Goal: Communication & Community: Answer question/provide support

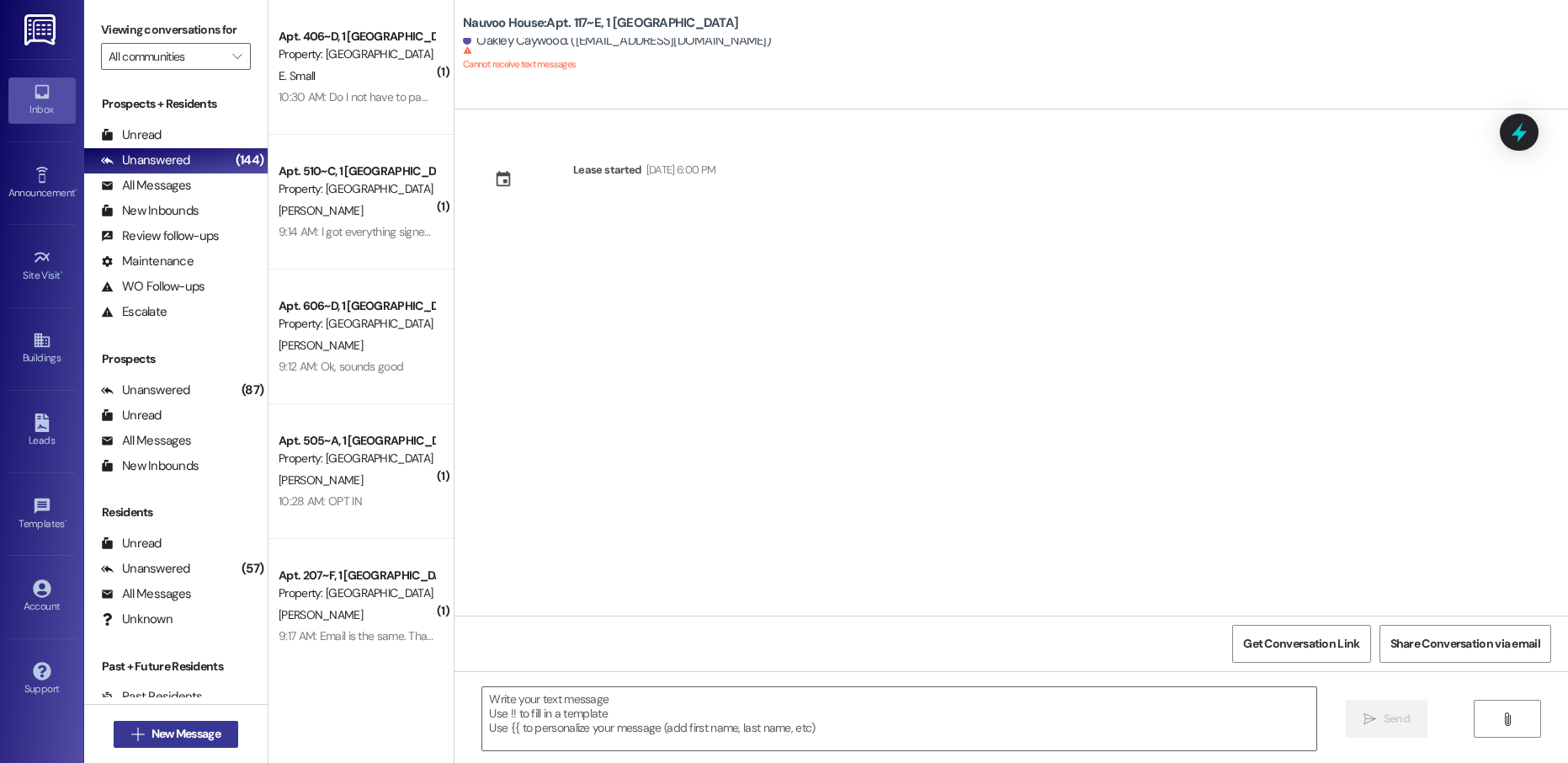
click at [196, 734] on span "New Message" at bounding box center [186, 733] width 69 height 18
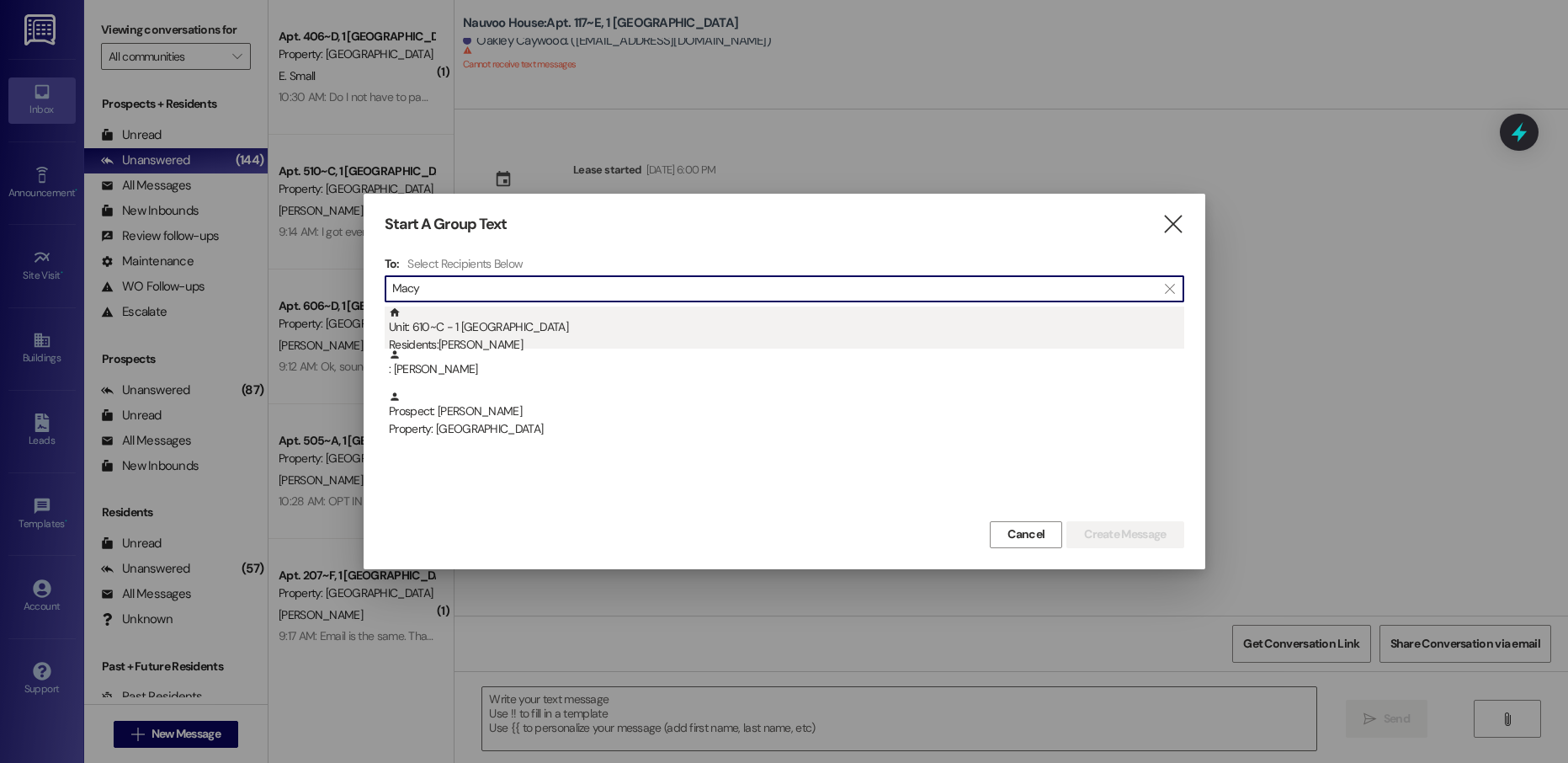
type input "Macy"
click at [591, 337] on div "Residents: [PERSON_NAME]" at bounding box center [787, 344] width 795 height 18
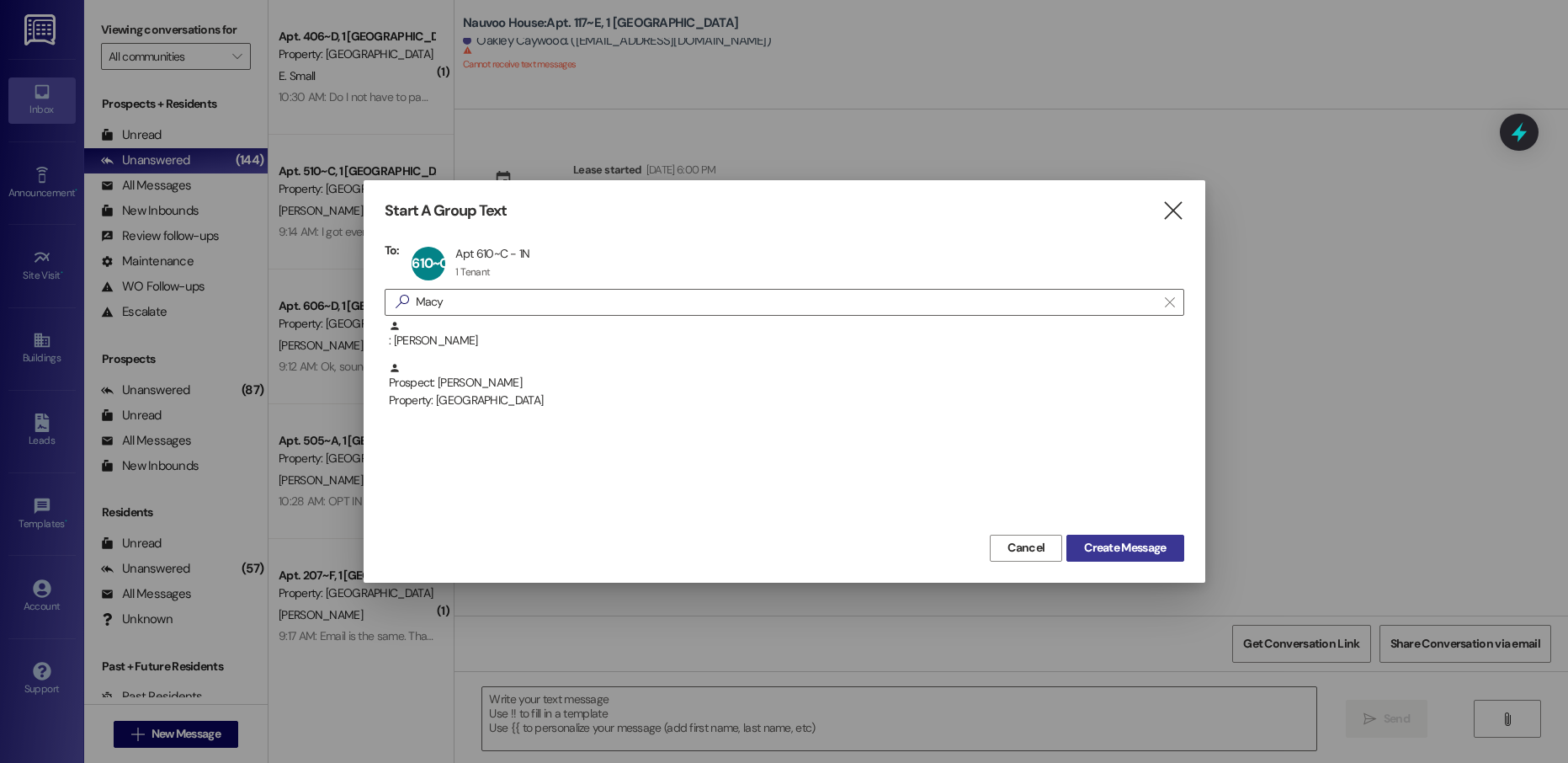
click at [1096, 555] on span "Create Message" at bounding box center [1125, 548] width 81 height 18
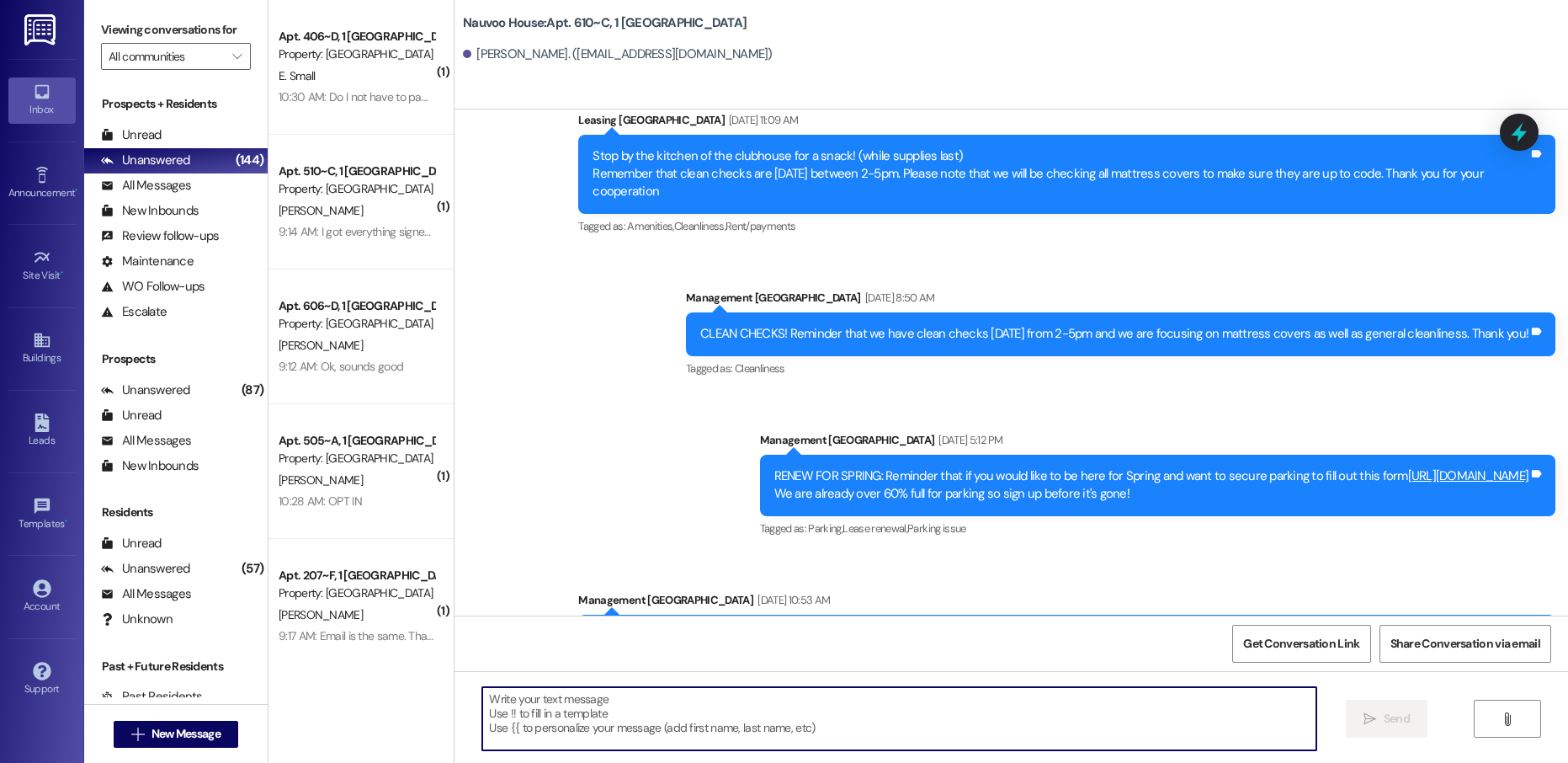
click at [516, 709] on textarea at bounding box center [899, 719] width 833 height 63
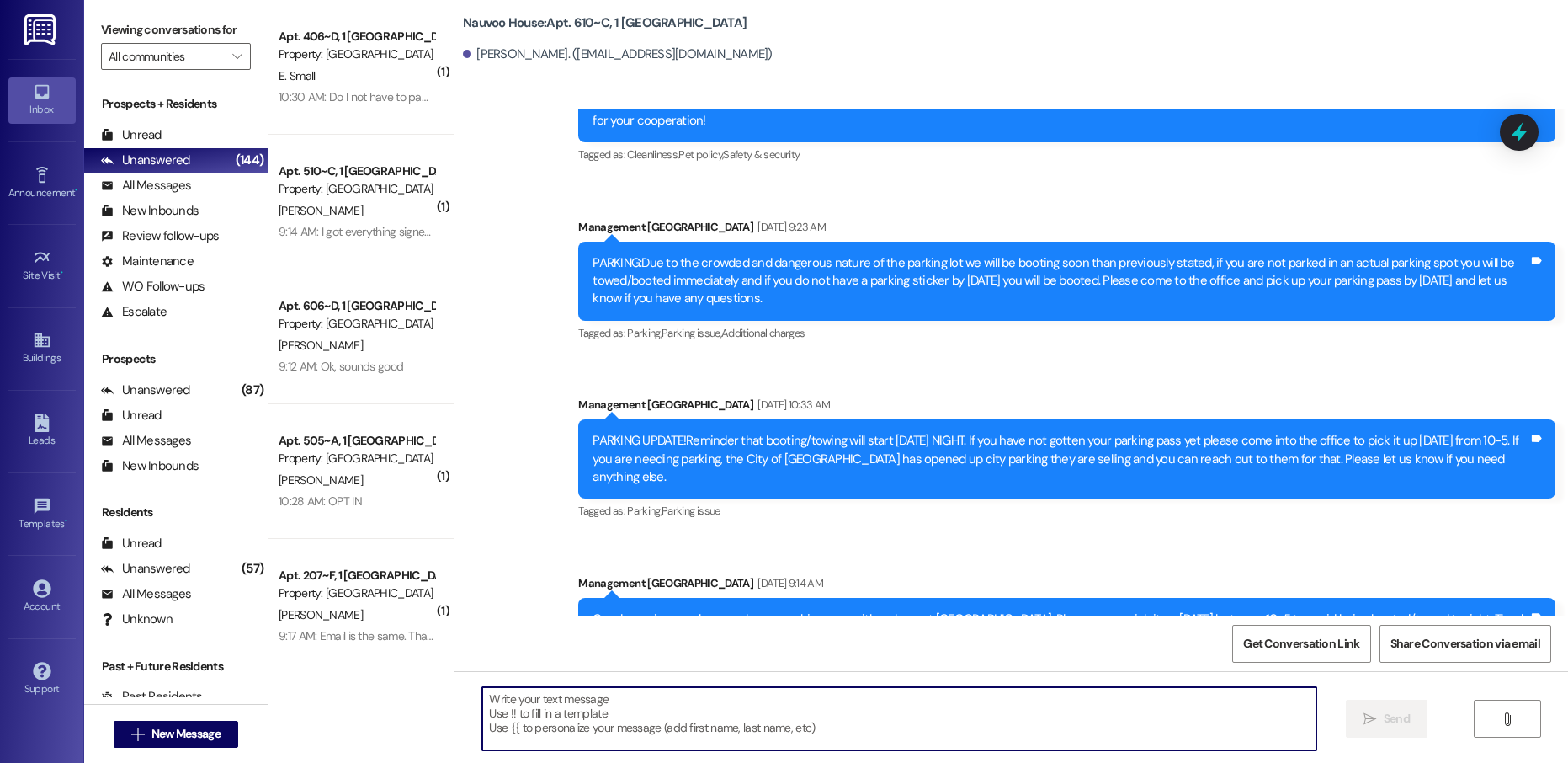
paste textarea "war24005"
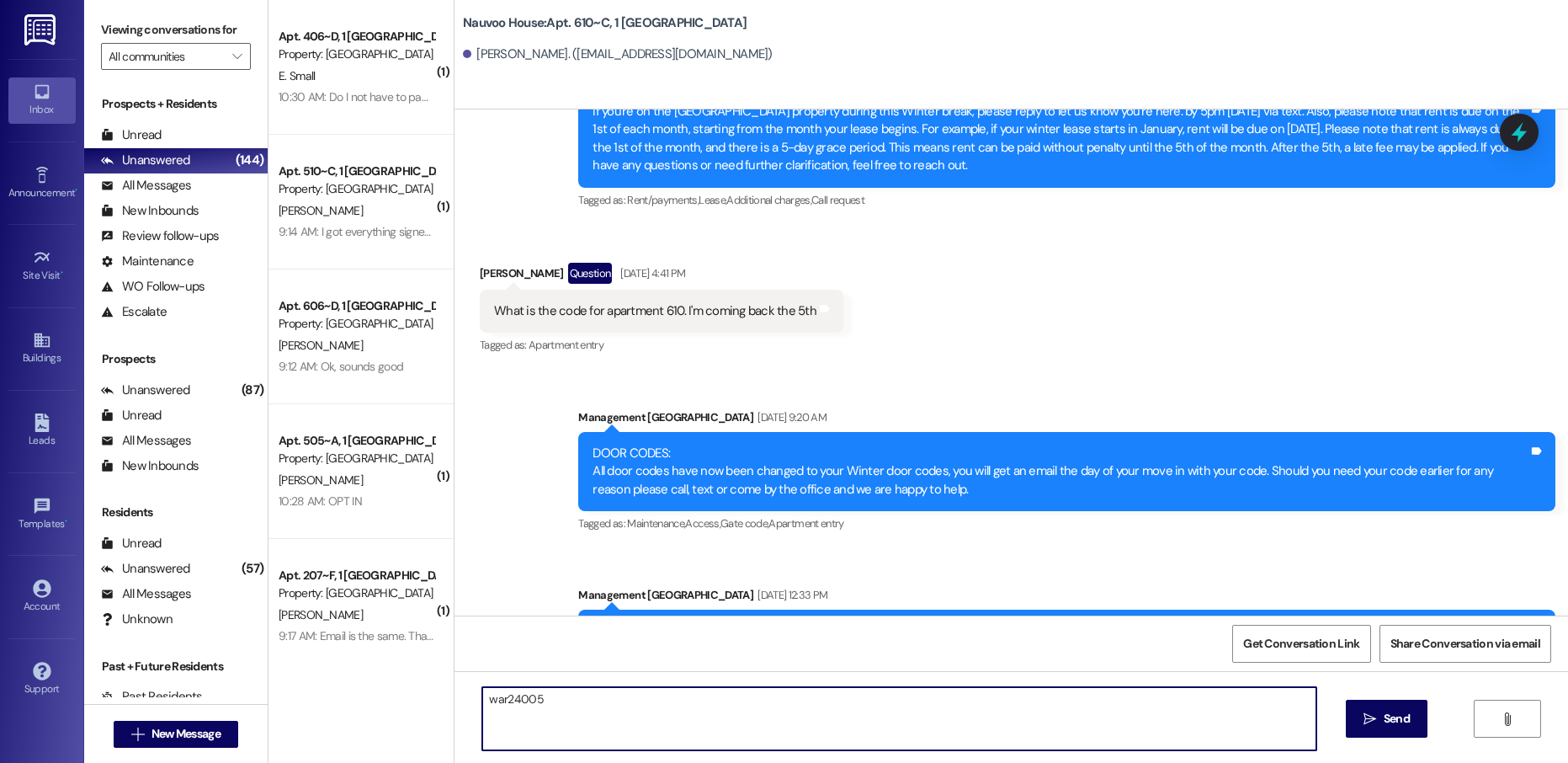
scroll to position [8104, 0]
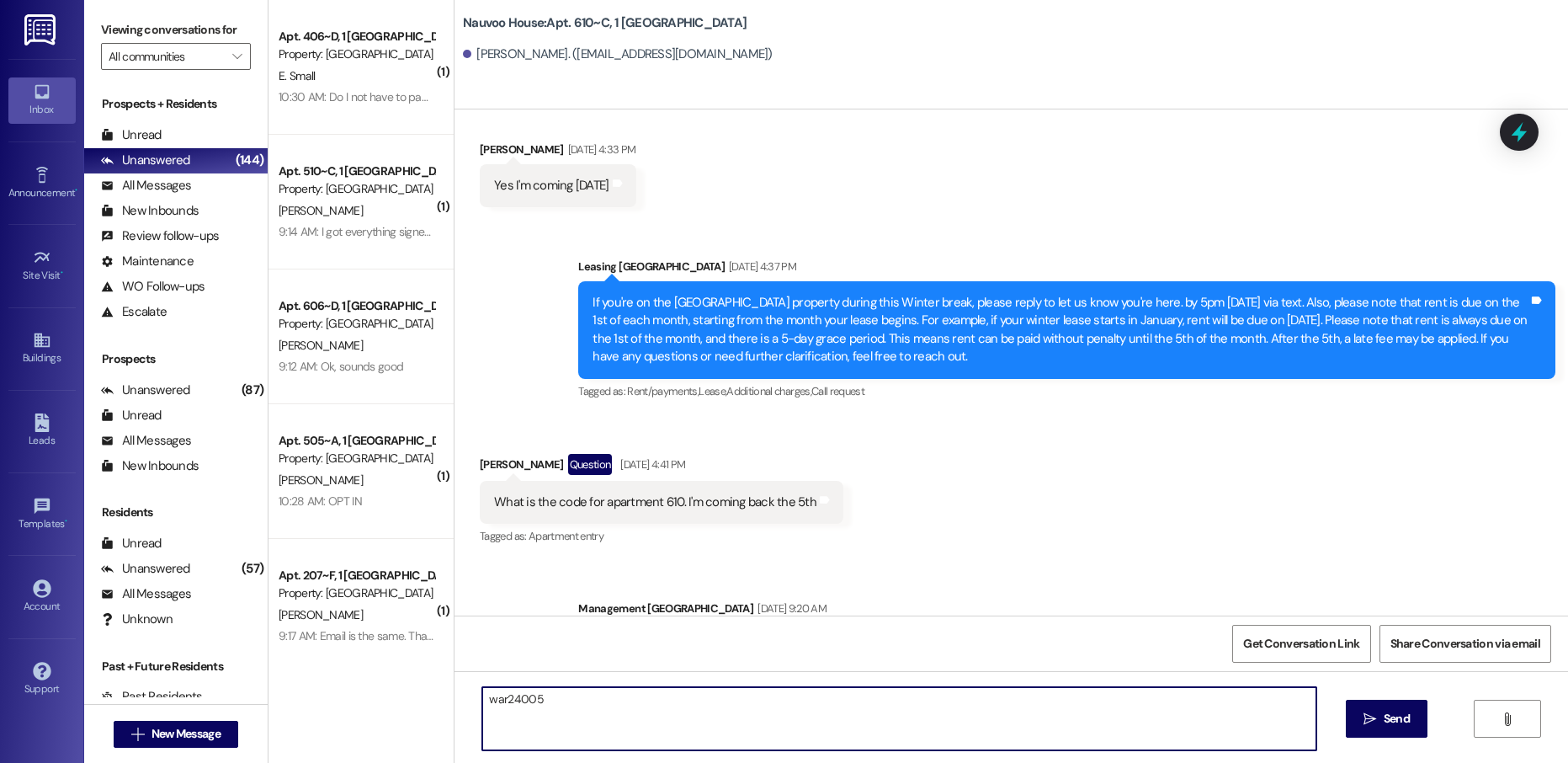
type textarea "war24005"
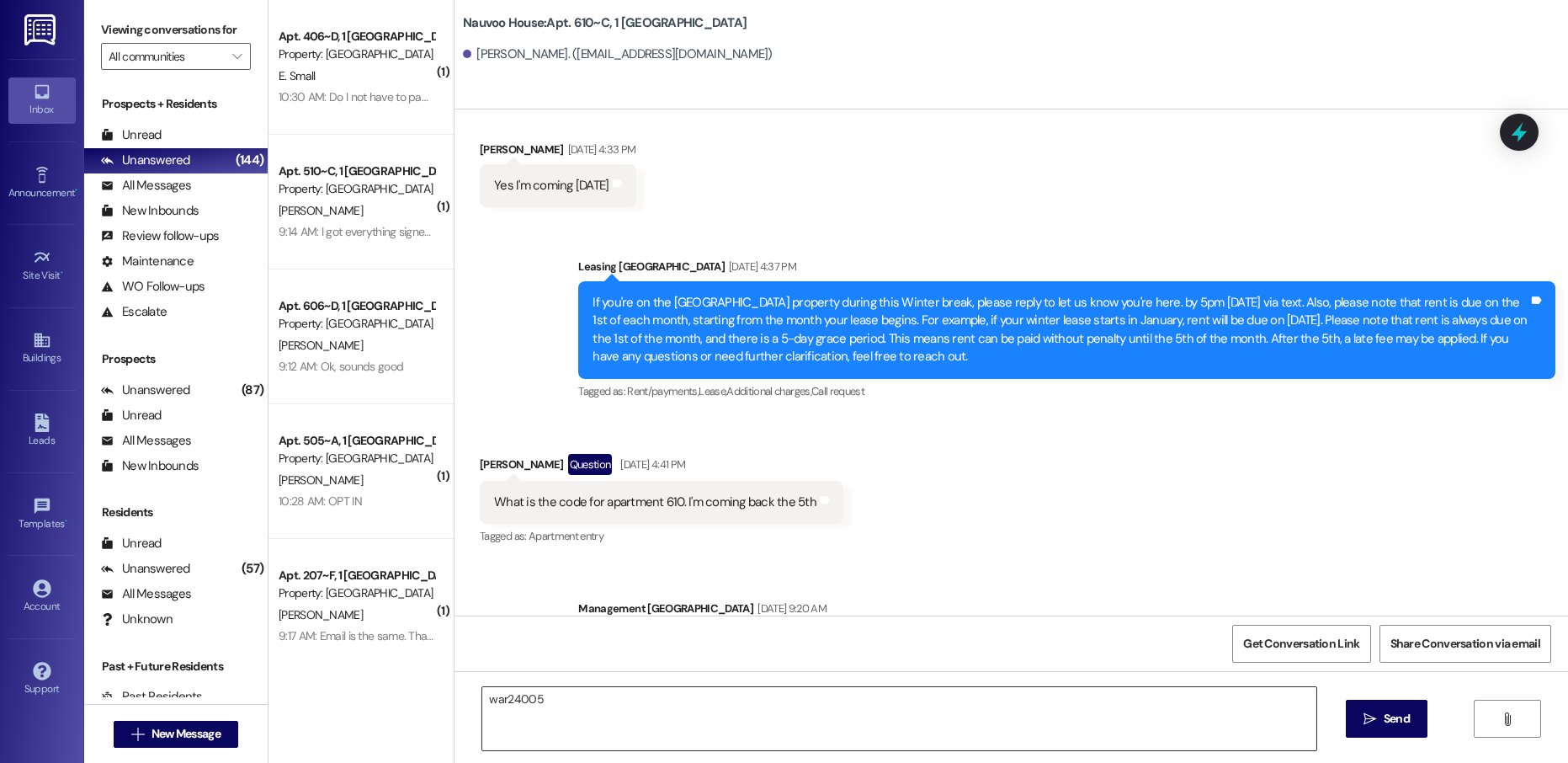
click at [583, 719] on textarea "war24005" at bounding box center [899, 719] width 833 height 63
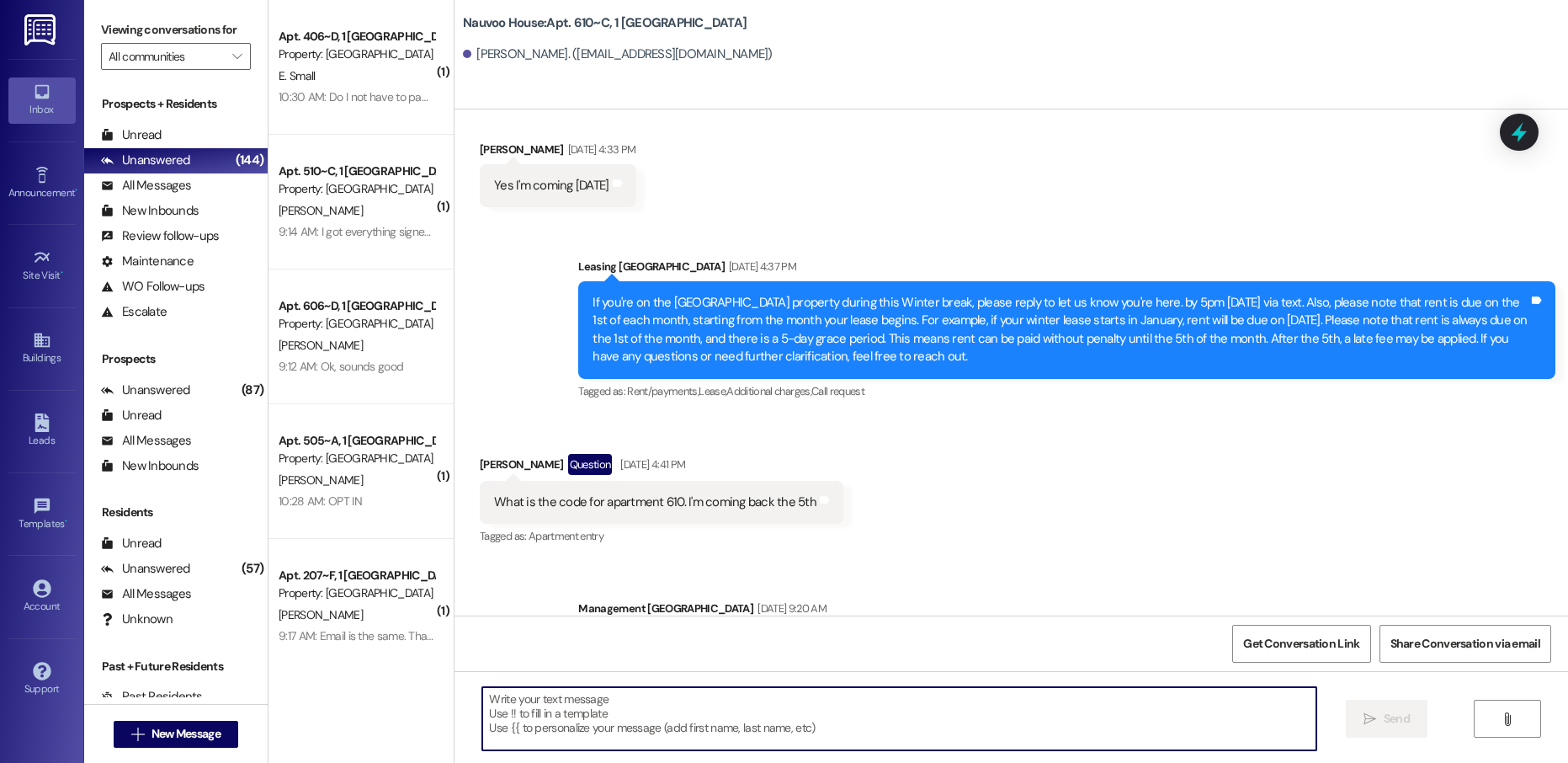
paste textarea "We just generated your renewal lease! Will you log into your resident portal [D…"
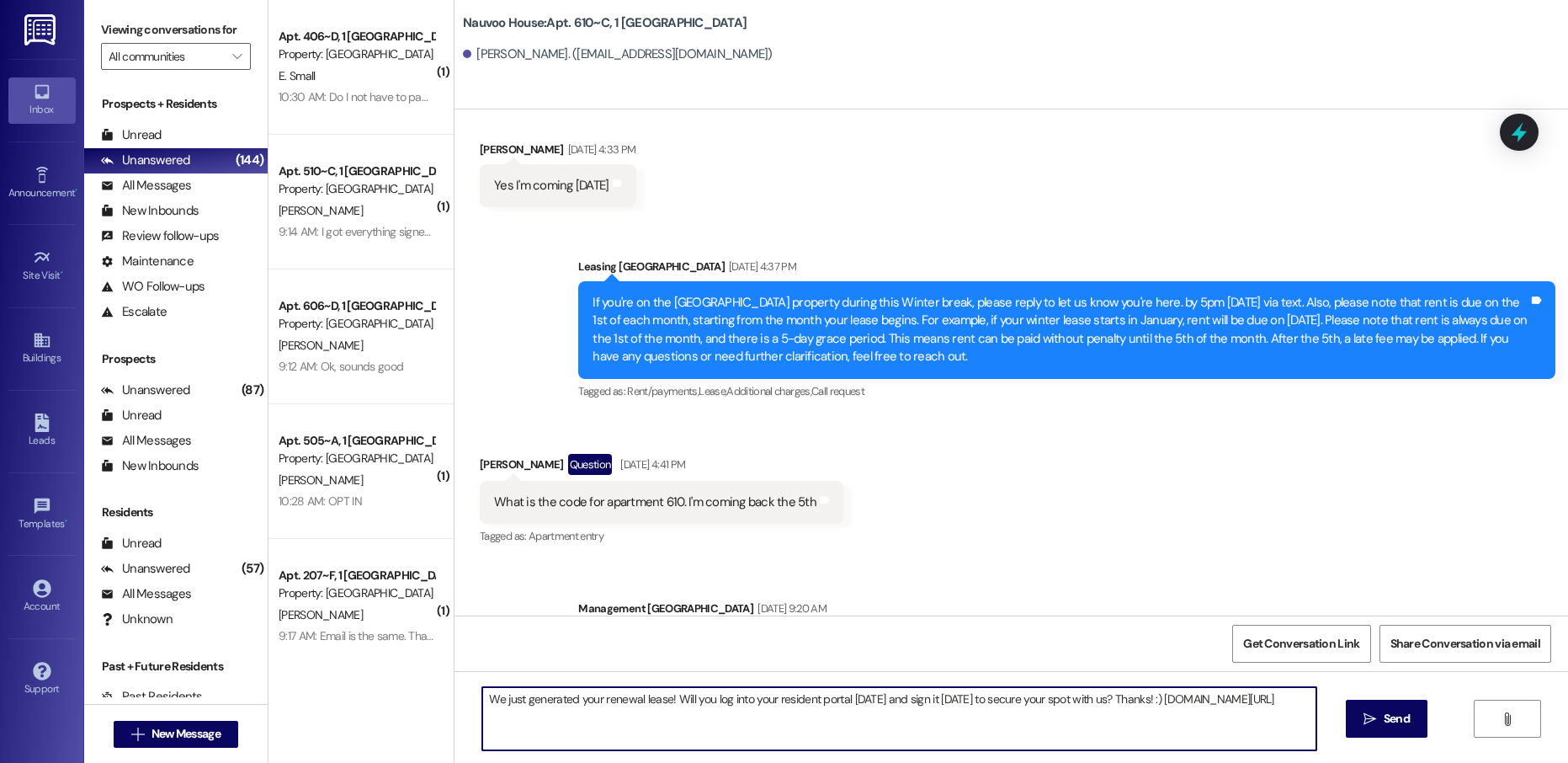
click at [483, 700] on textarea "We just generated your renewal lease! Will you log into your resident portal [D…" at bounding box center [899, 719] width 833 height 63
type textarea "Hey [PERSON_NAME], this is [PERSON_NAME] with Nauvoo House! We just generated y…"
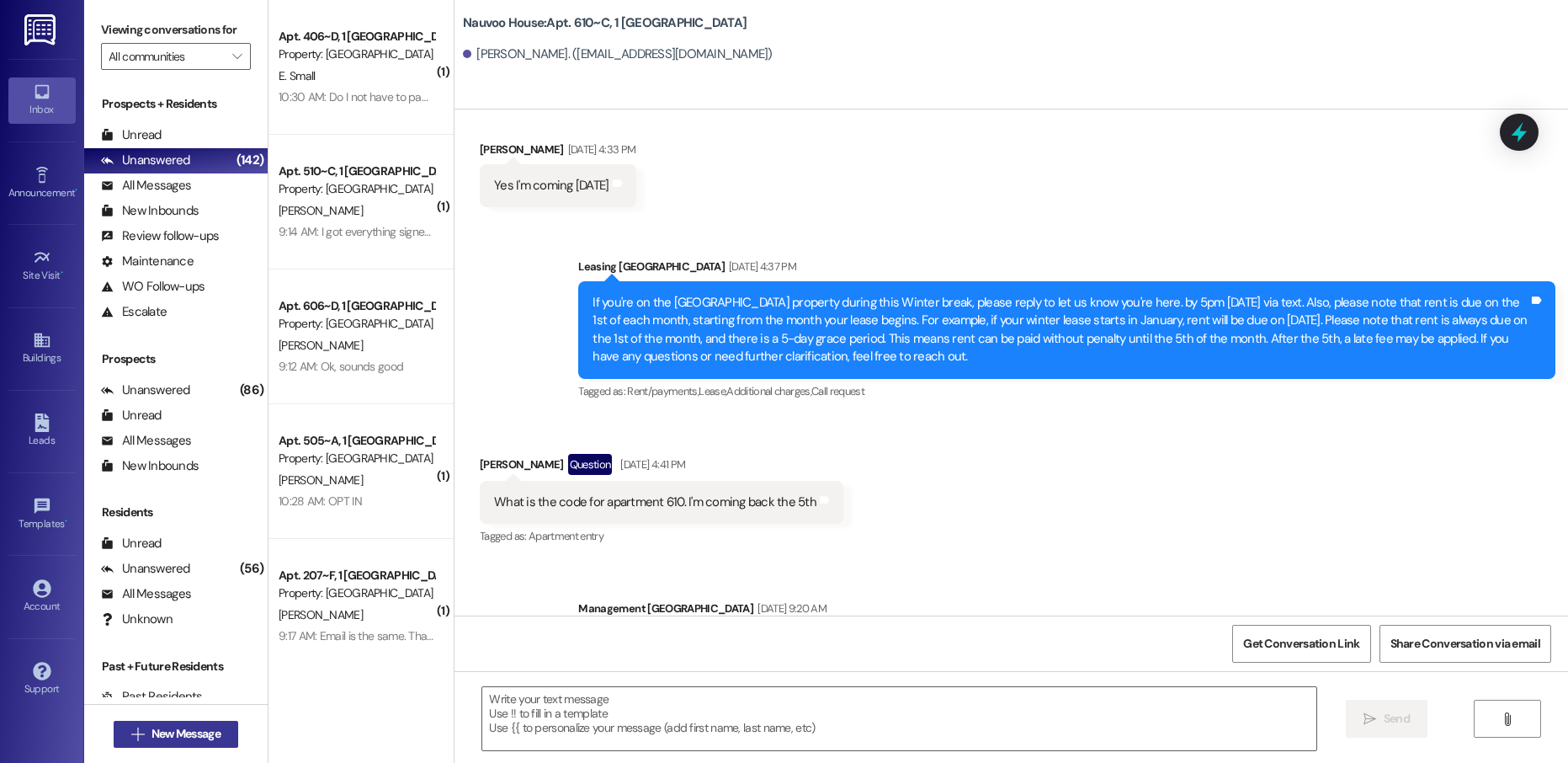
click at [162, 732] on span "New Message" at bounding box center [186, 733] width 69 height 18
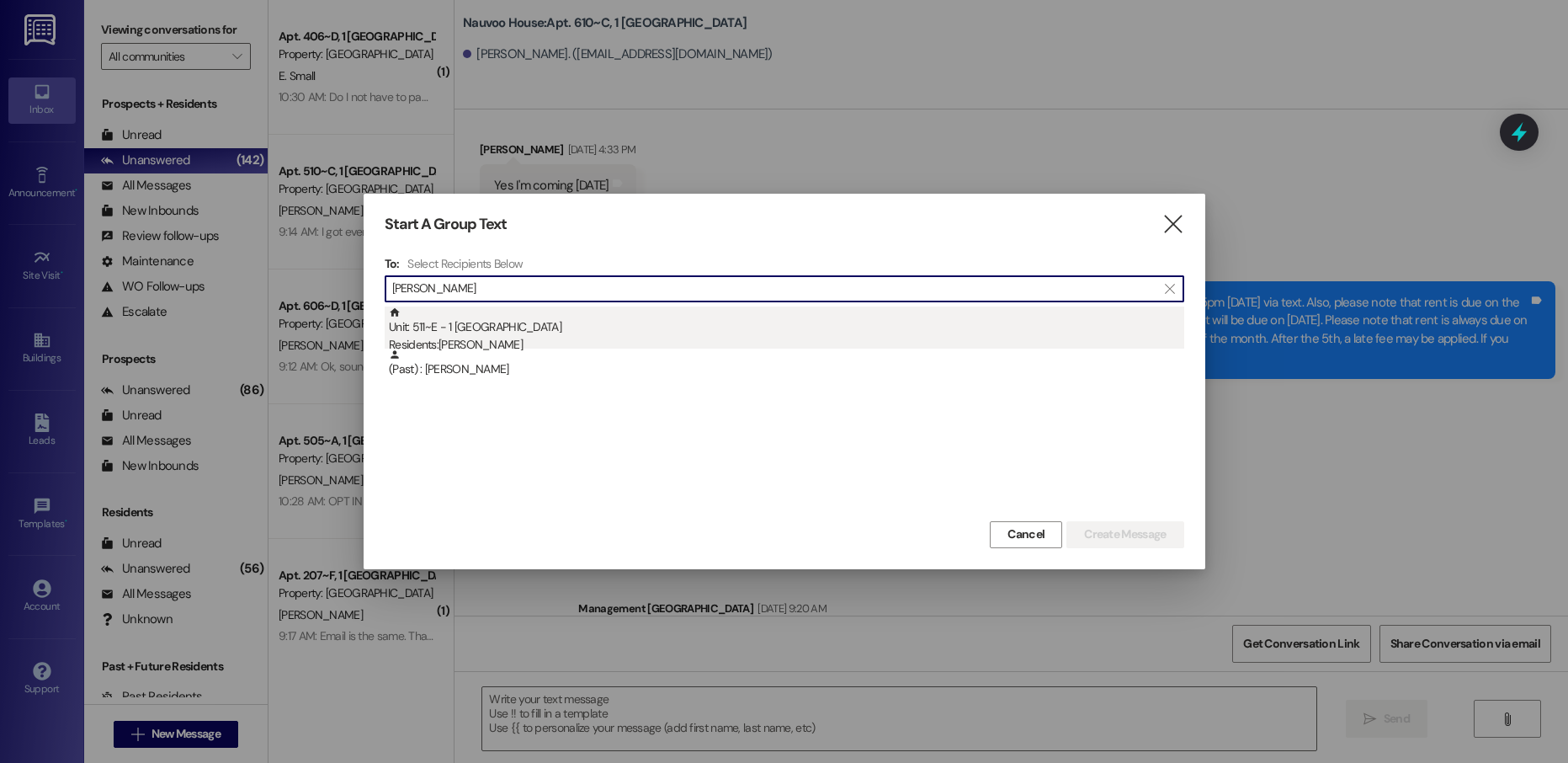
type input "[PERSON_NAME]"
click at [564, 328] on div "Unit: 511~E - 1 Nauvoo House Residents: [DEMOGRAPHIC_DATA][PERSON_NAME]" at bounding box center [787, 330] width 795 height 48
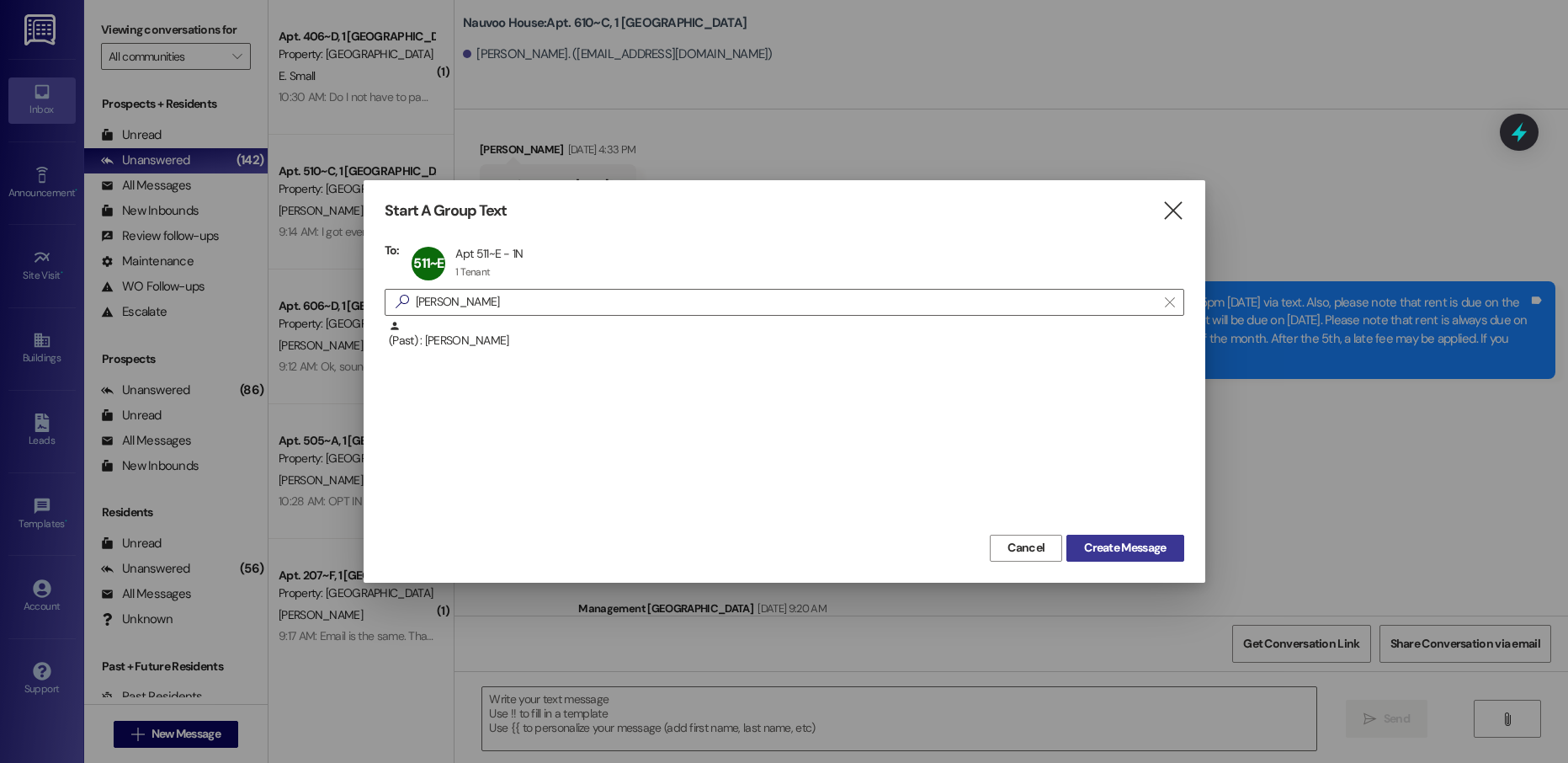
click at [1110, 552] on span "Create Message" at bounding box center [1125, 548] width 81 height 18
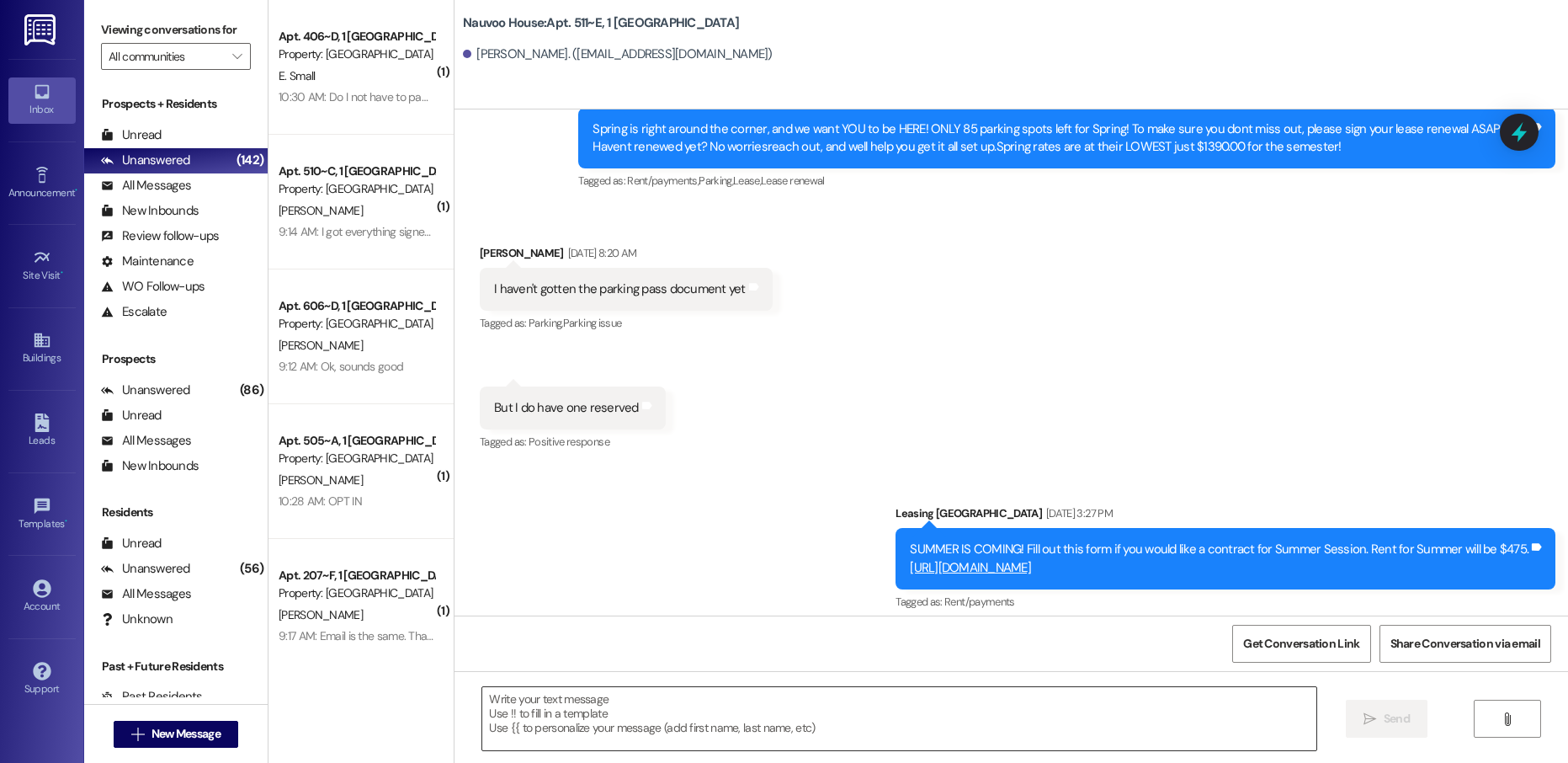
scroll to position [15553, 0]
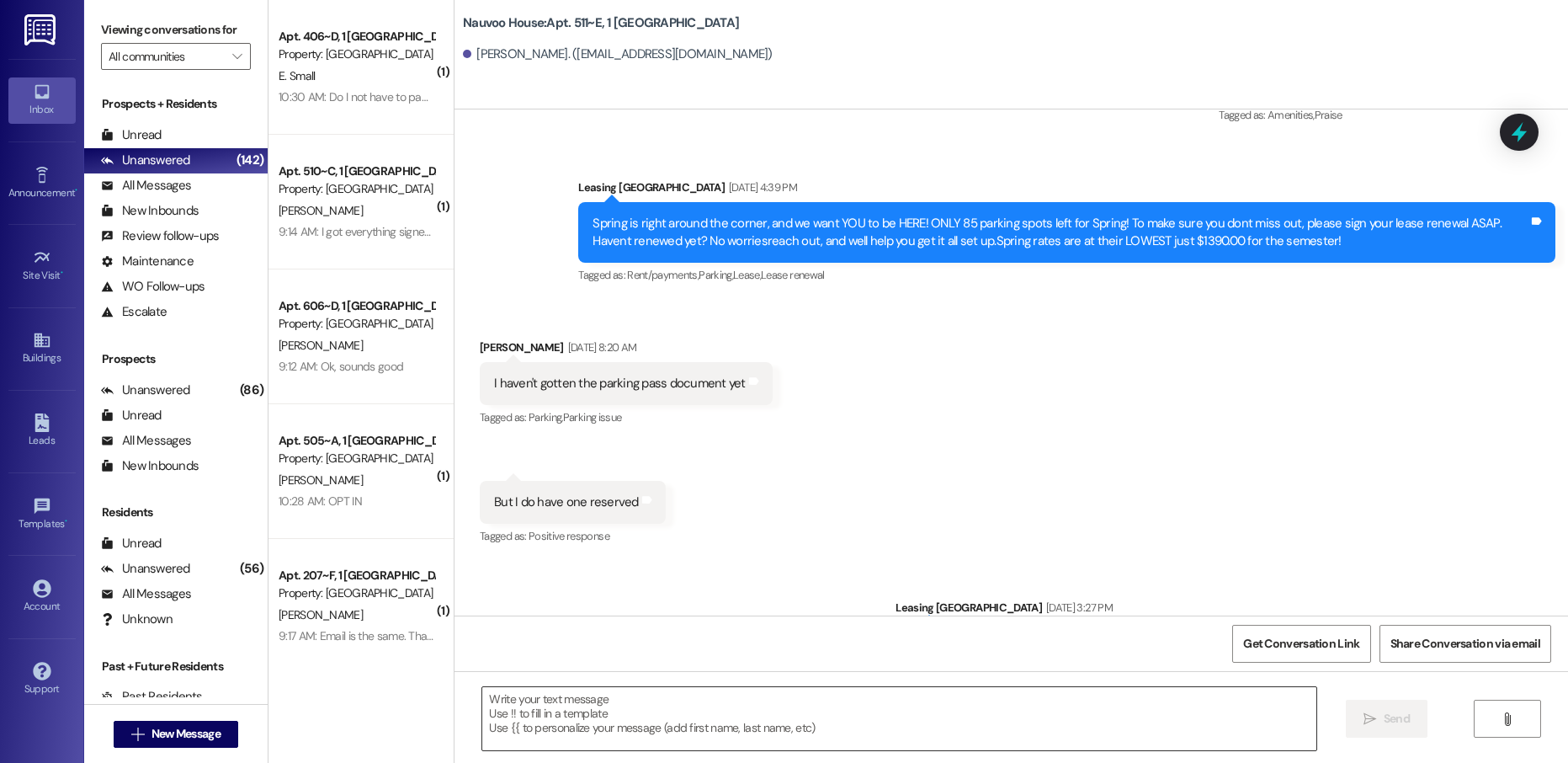
click at [558, 716] on textarea at bounding box center [899, 719] width 833 height 63
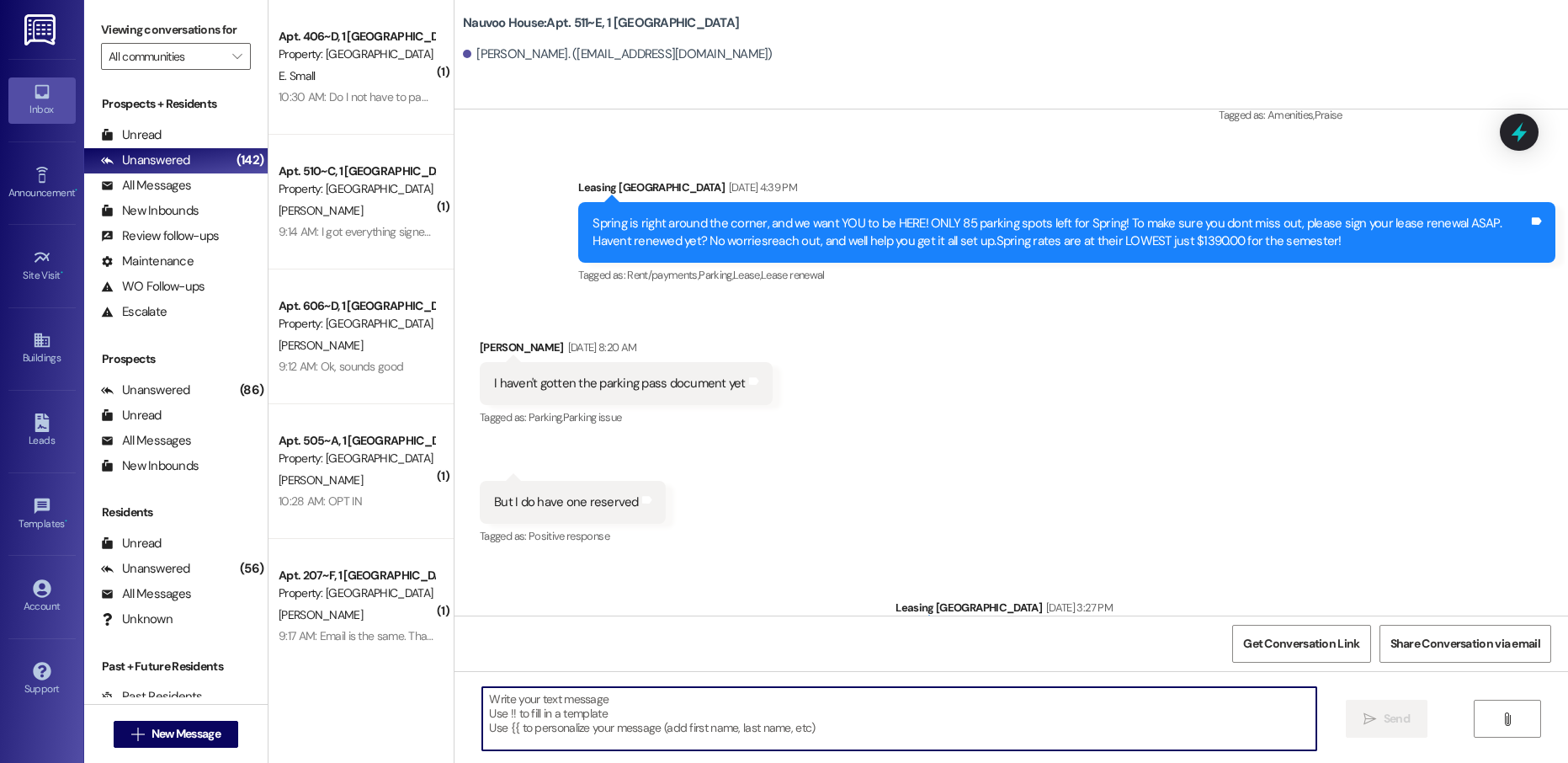
paste textarea "Hey [PERSON_NAME], this is [PERSON_NAME] with Nauvoo House! We just generated y…"
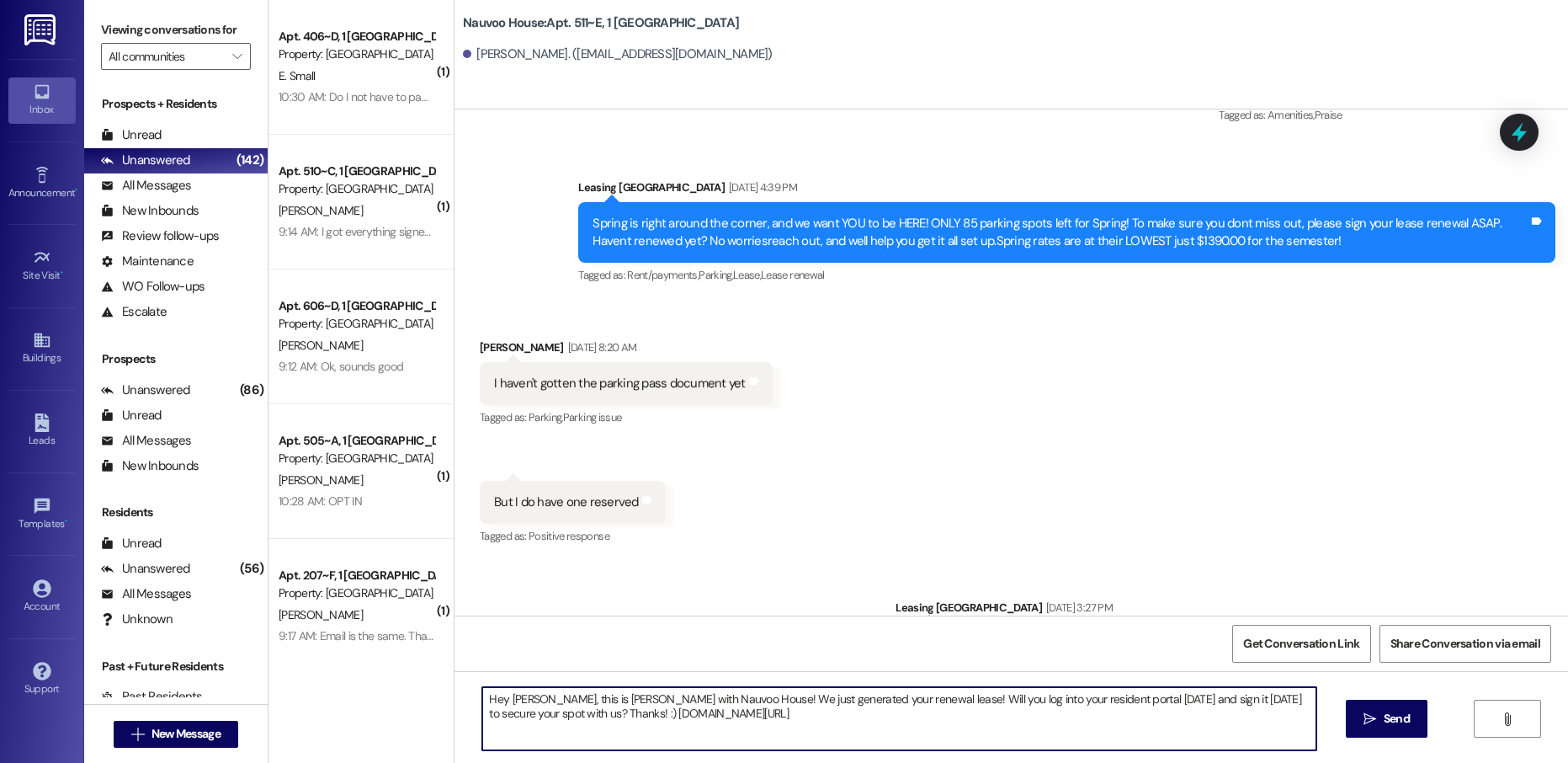
click at [510, 698] on textarea "Hey [PERSON_NAME], this is [PERSON_NAME] with Nauvoo House! We just generated y…" at bounding box center [899, 719] width 833 height 63
type textarea "Hey [PERSON_NAME], this is [PERSON_NAME] with Nauvoo House! We just generated y…"
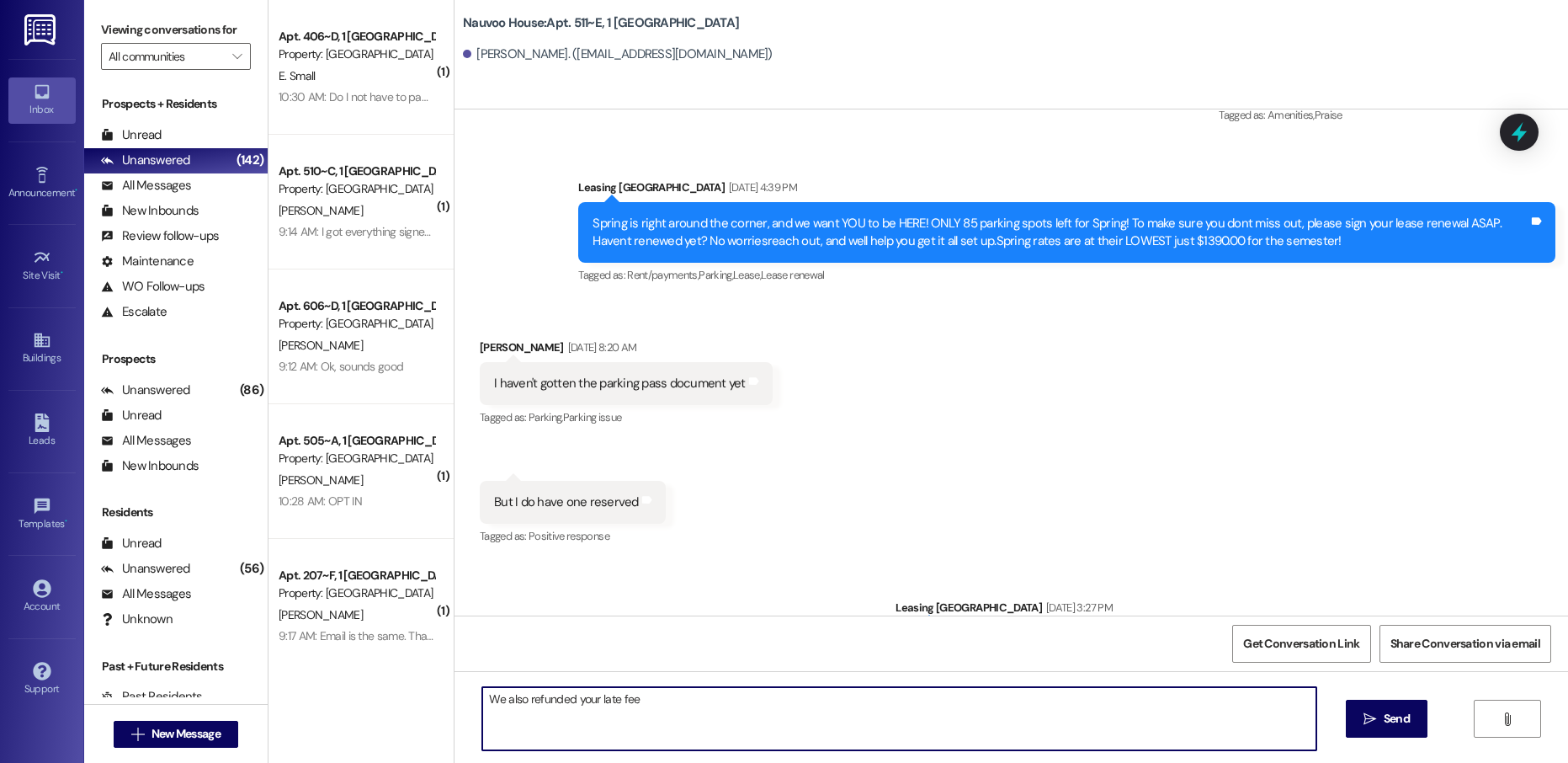
type textarea "We also refunded your late fee!"
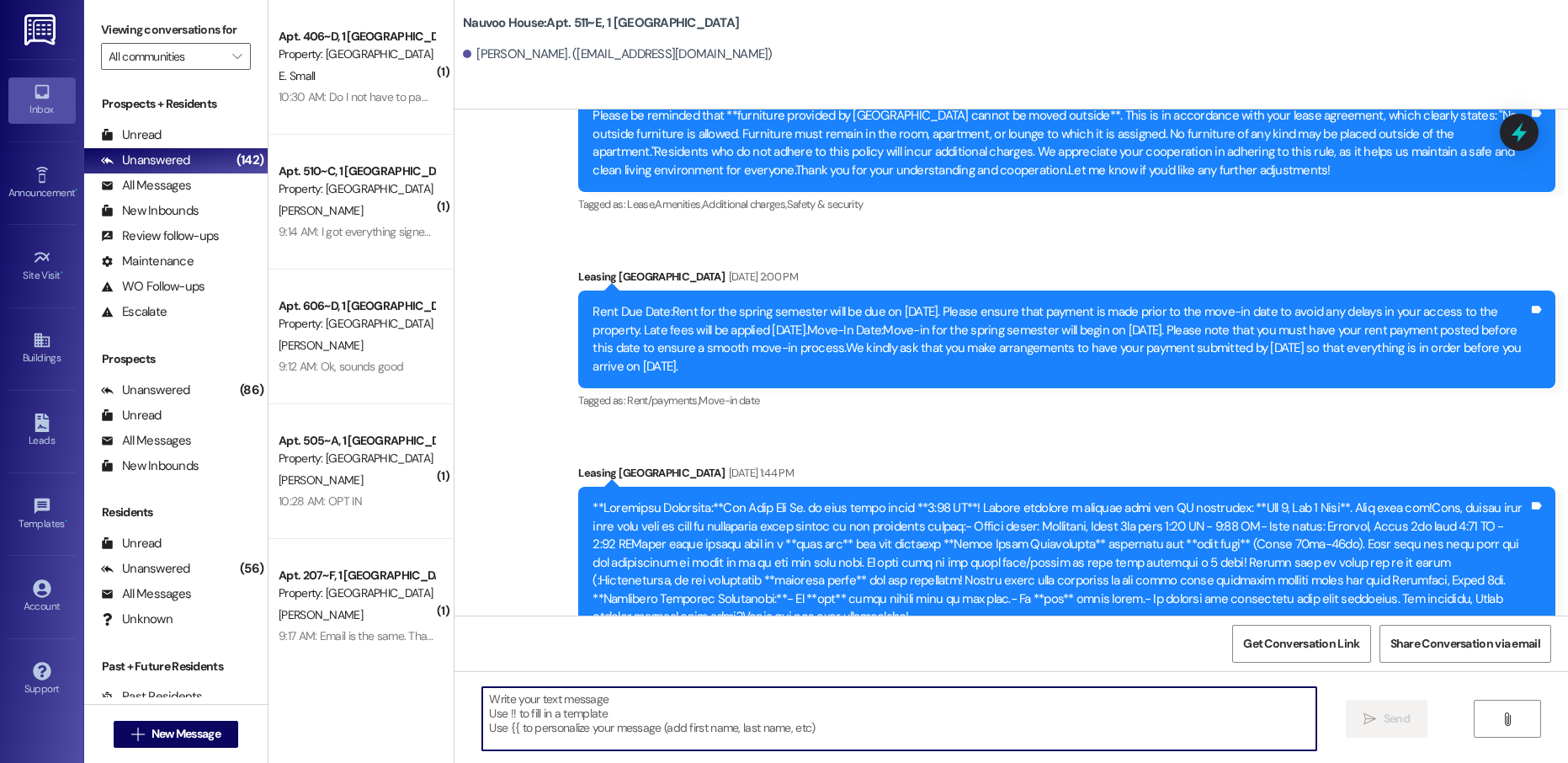
scroll to position [18921, 0]
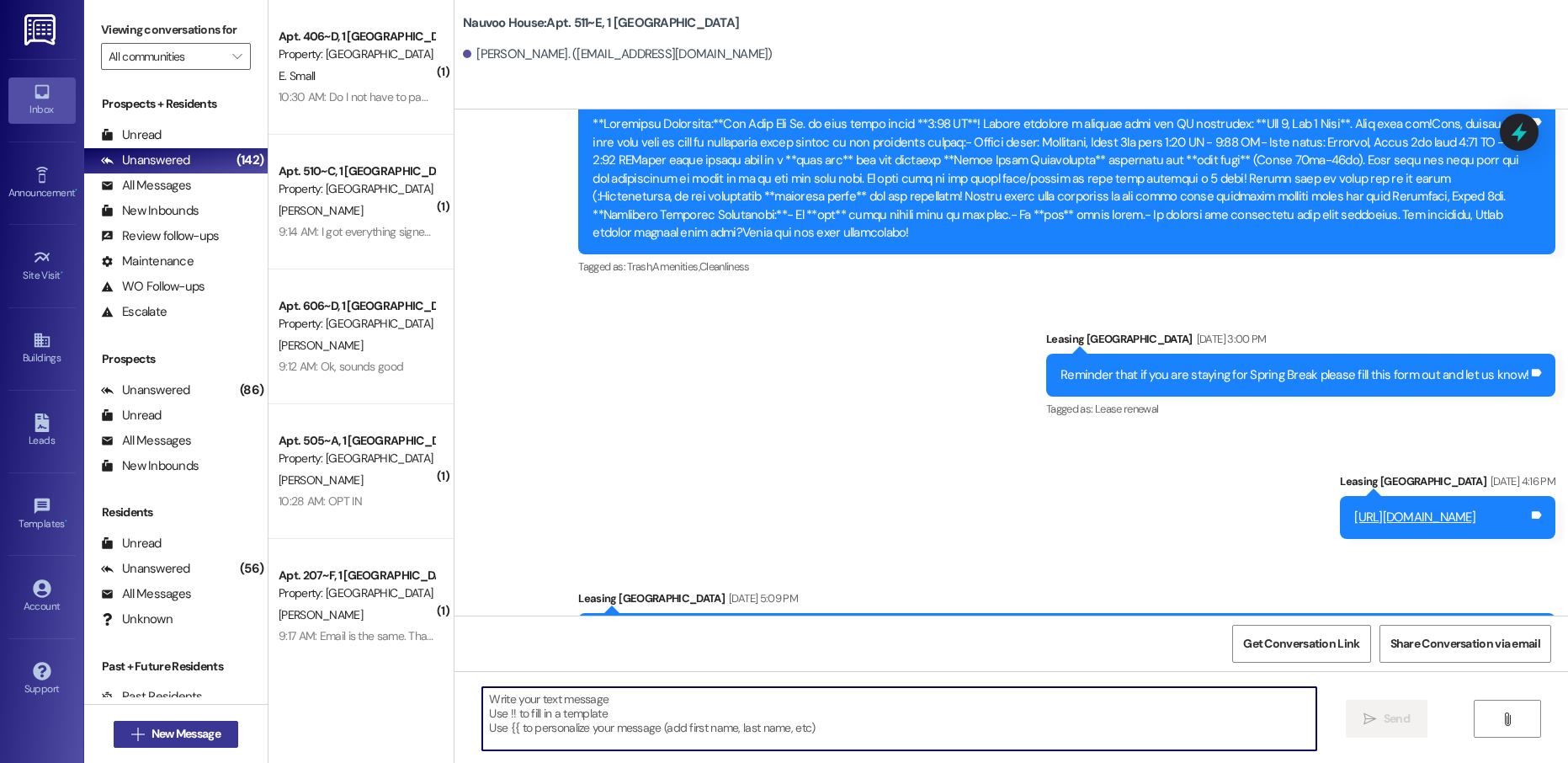
click at [212, 732] on span "New Message" at bounding box center [186, 733] width 69 height 18
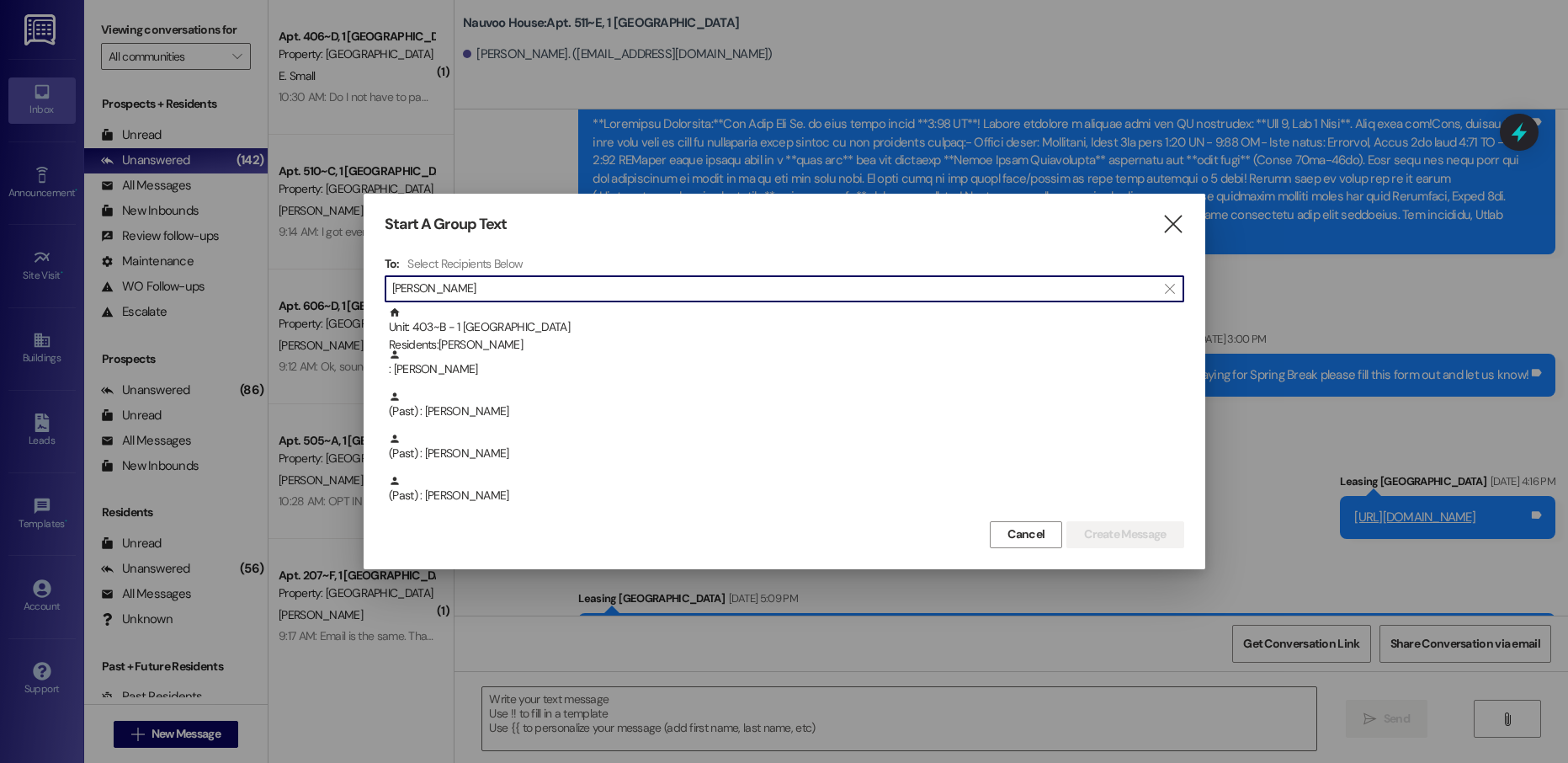
type input "[PERSON_NAME]"
click at [596, 328] on div "Unit: 403~B - 1 [GEOGRAPHIC_DATA] Residents: [GEOGRAPHIC_DATA][PERSON_NAME]" at bounding box center [787, 330] width 795 height 48
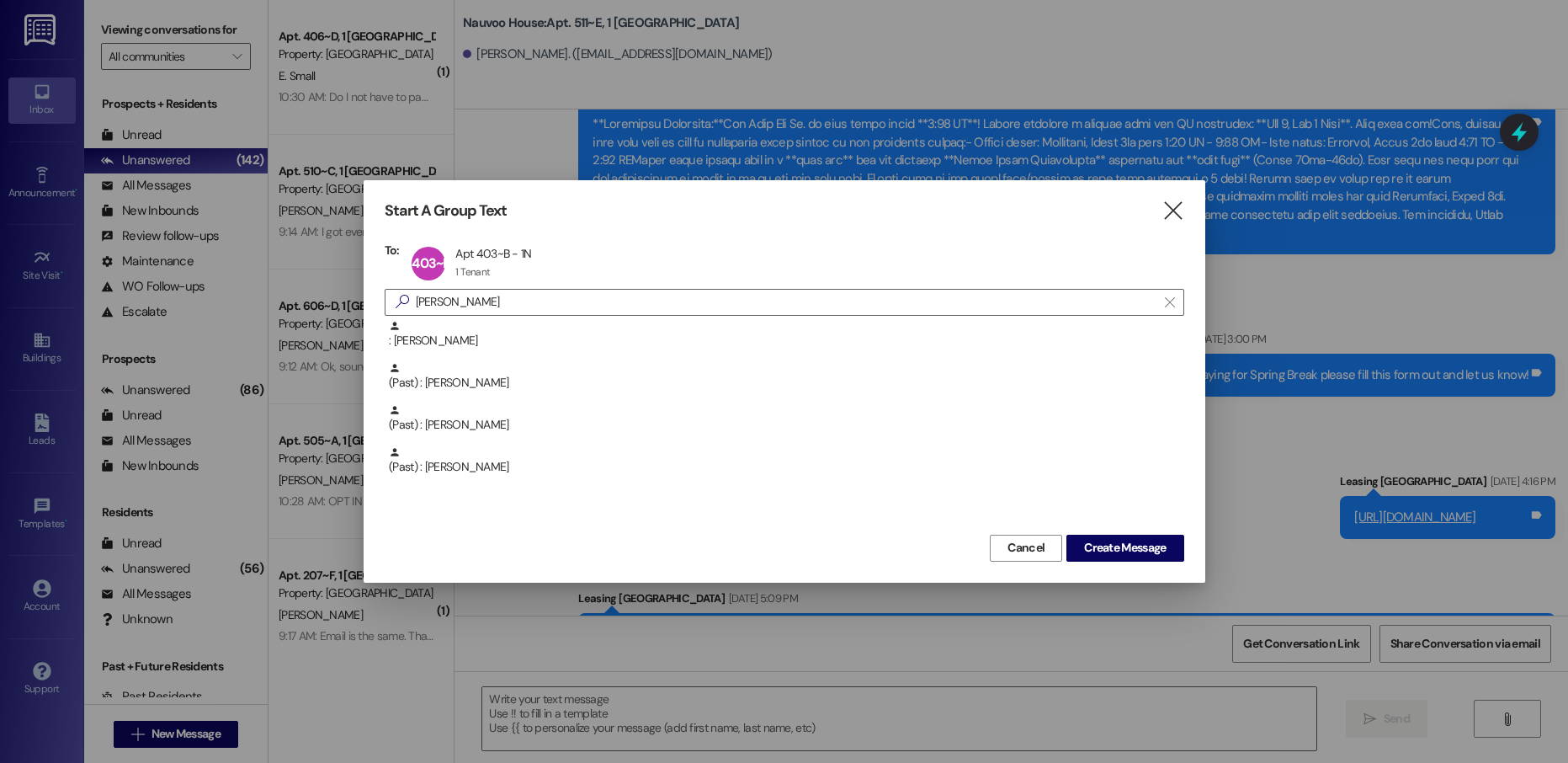
click at [1137, 568] on div "Start A Group Text  To: 403~B Apt 403~B - 1N Apt 403~B - 1N 1 Tenant 1 Tenant …" at bounding box center [784, 381] width 841 height 401
click at [1139, 563] on div "Start A Group Text  To: 403~B Apt 403~B - 1N Apt 403~B - 1N 1 Tenant 1 Tenant …" at bounding box center [784, 381] width 841 height 401
click at [1142, 550] on span "Create Message" at bounding box center [1125, 548] width 81 height 18
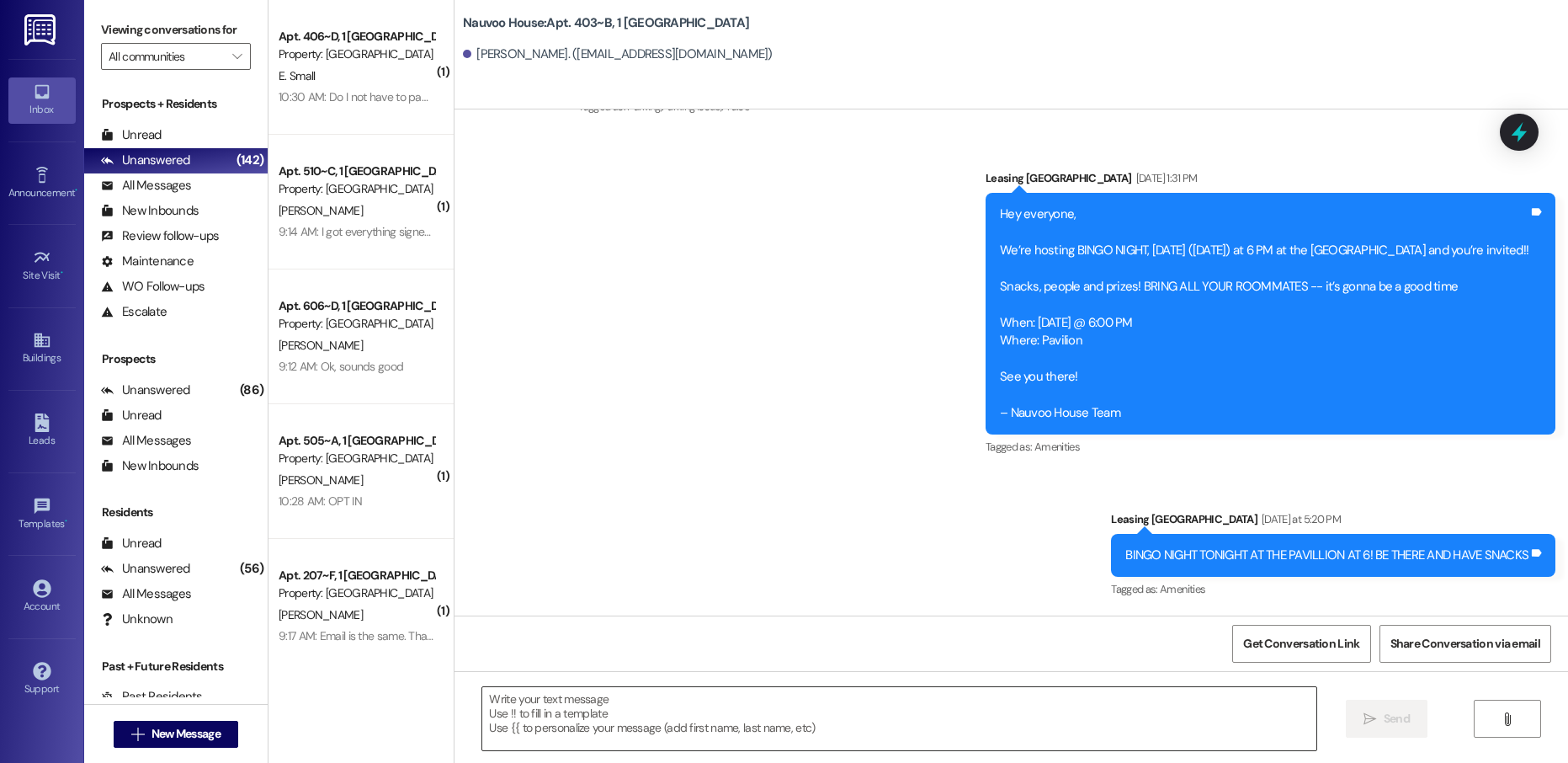
scroll to position [17288, 0]
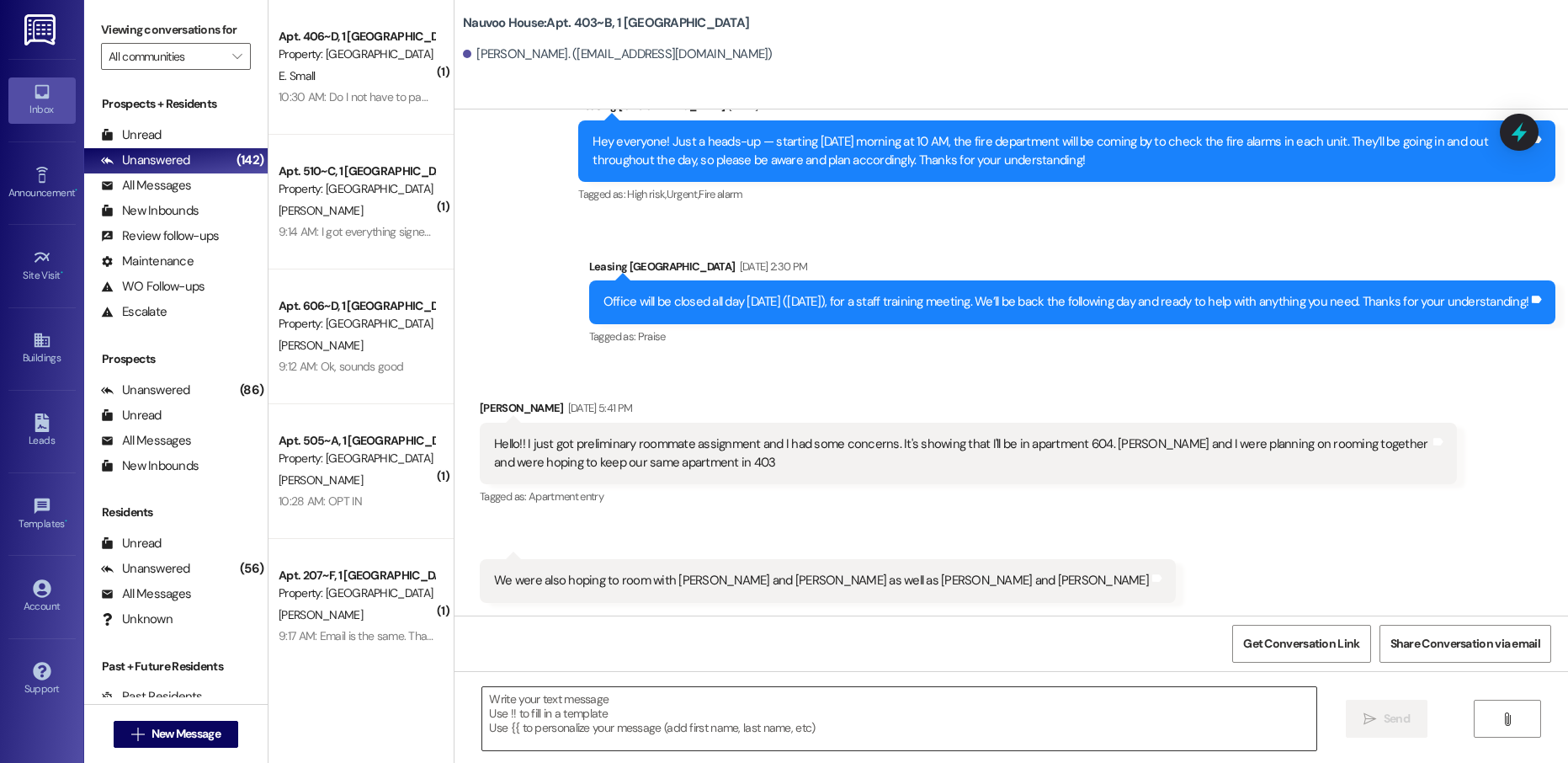
click at [611, 731] on textarea at bounding box center [899, 719] width 833 height 63
paste textarea "Hey [PERSON_NAME], this is [PERSON_NAME] with Nauvoo House! We just generated y…"
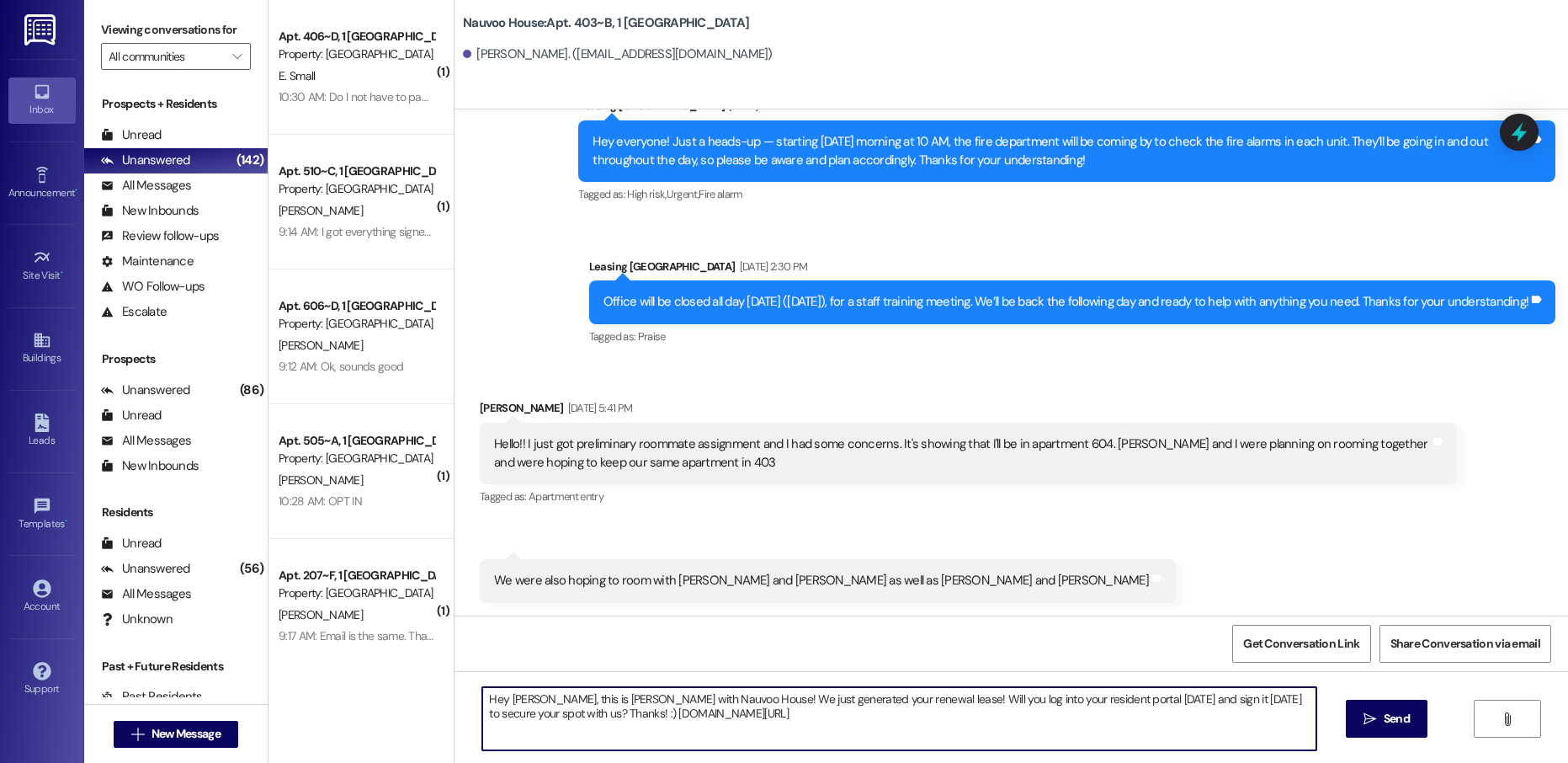
click at [509, 700] on textarea "Hey [PERSON_NAME], this is [PERSON_NAME] with Nauvoo House! We just generated y…" at bounding box center [899, 719] width 833 height 63
type textarea "Hey [PERSON_NAME], this is [PERSON_NAME] with Nauvoo House! We just generated y…"
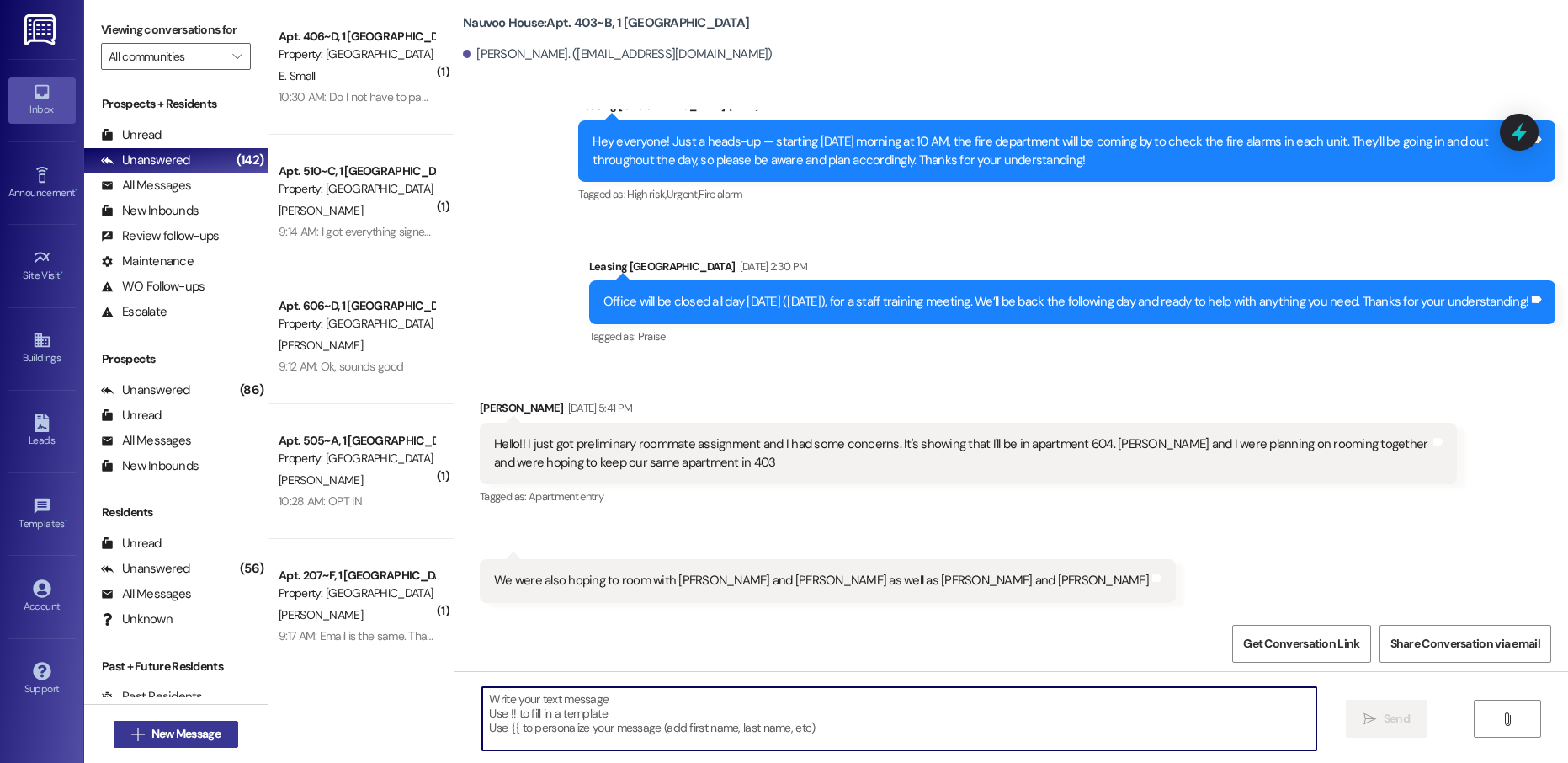
click at [163, 738] on span "New Message" at bounding box center [186, 733] width 69 height 18
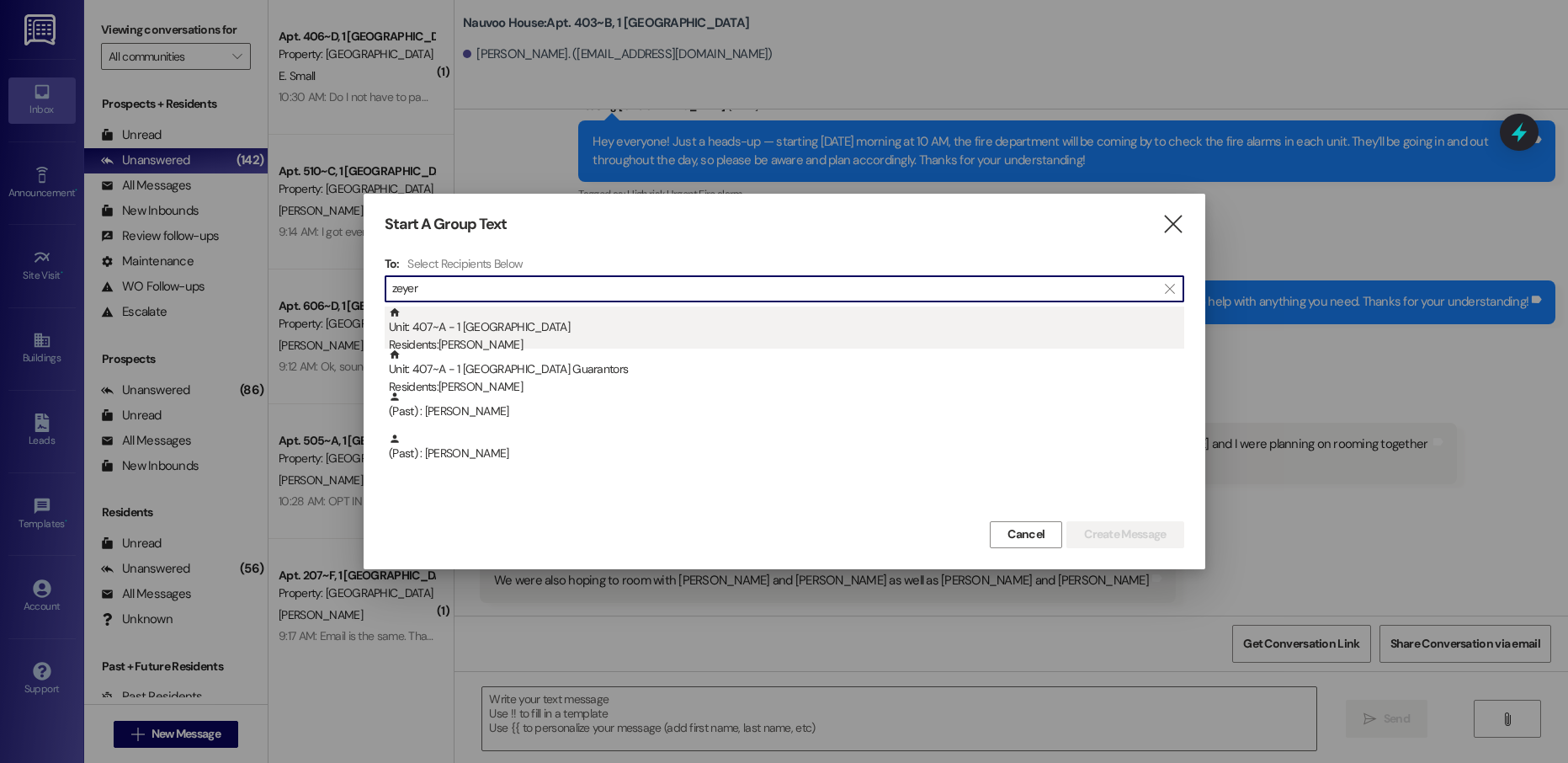
type input "zeyer"
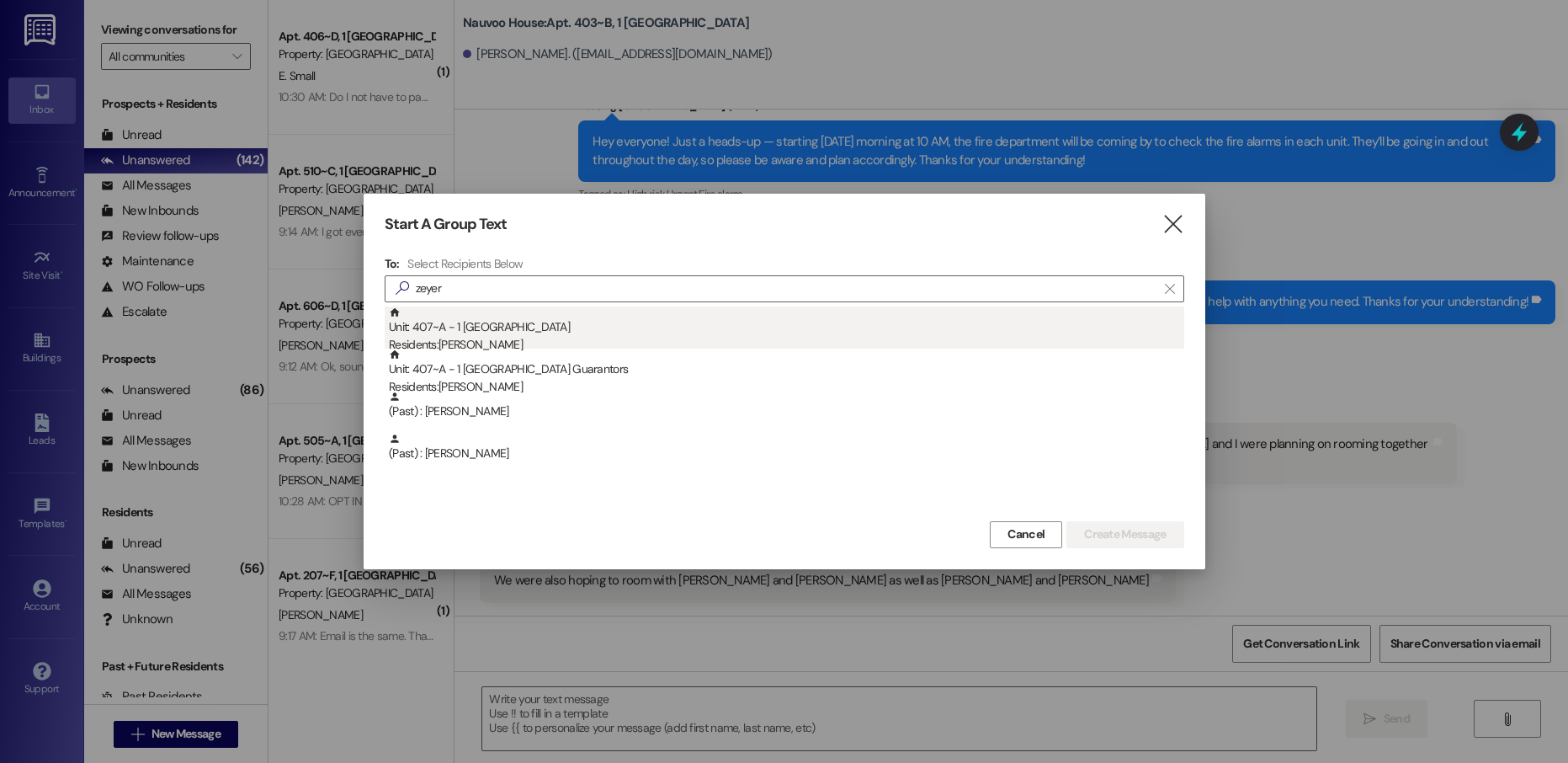
click at [546, 329] on div "Unit: 407~A - 1 Nauvoo House Residents: [PERSON_NAME]" at bounding box center [787, 330] width 795 height 48
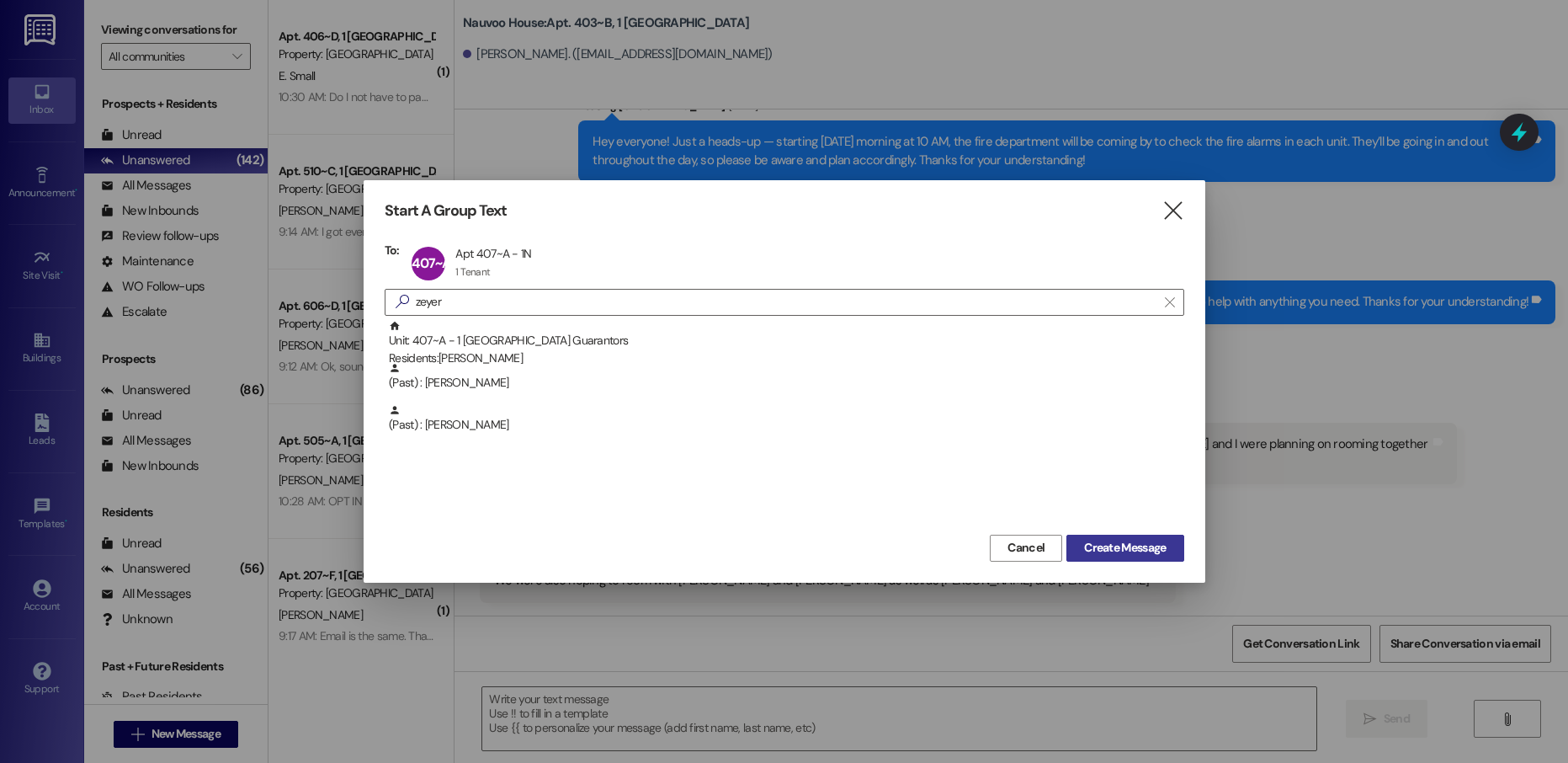
click at [1096, 548] on span "Create Message" at bounding box center [1125, 548] width 81 height 18
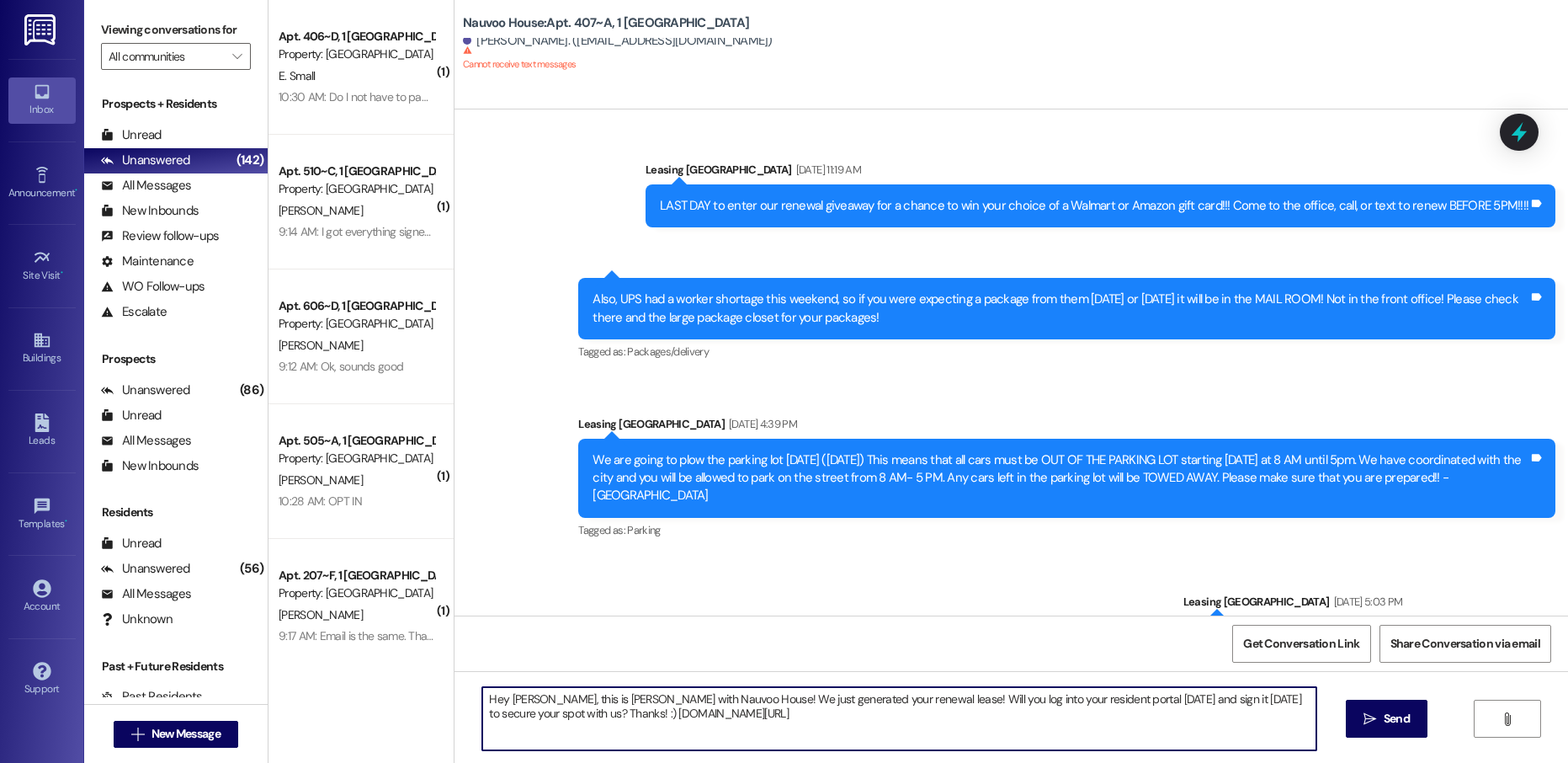
scroll to position [41713, 0]
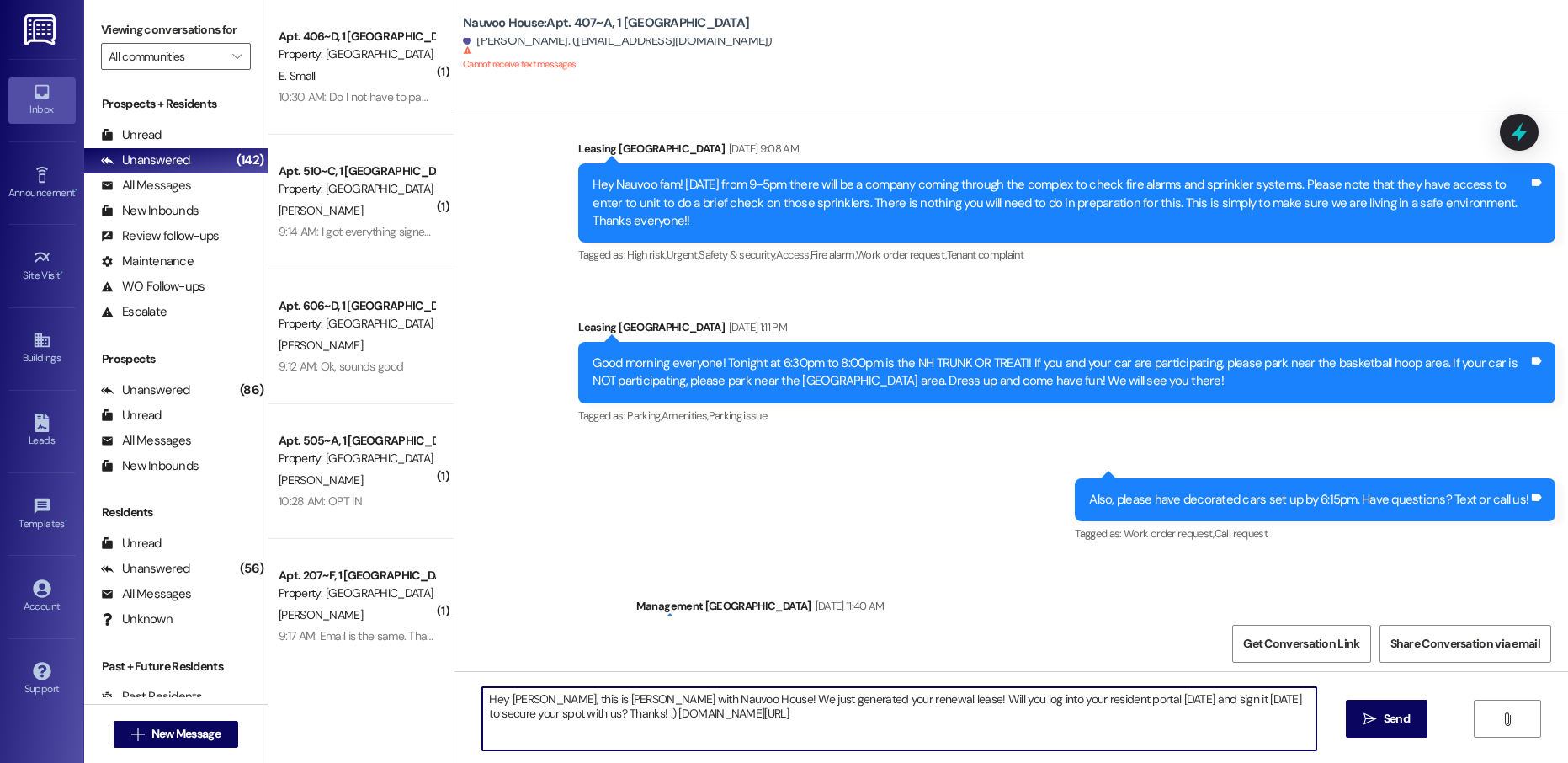
click at [515, 702] on textarea "Hey [PERSON_NAME], this is [PERSON_NAME] with Nauvoo House! We just generated y…" at bounding box center [899, 719] width 833 height 63
type textarea "Hey [PERSON_NAME], this is [PERSON_NAME] with Nauvoo House! We just generated y…"
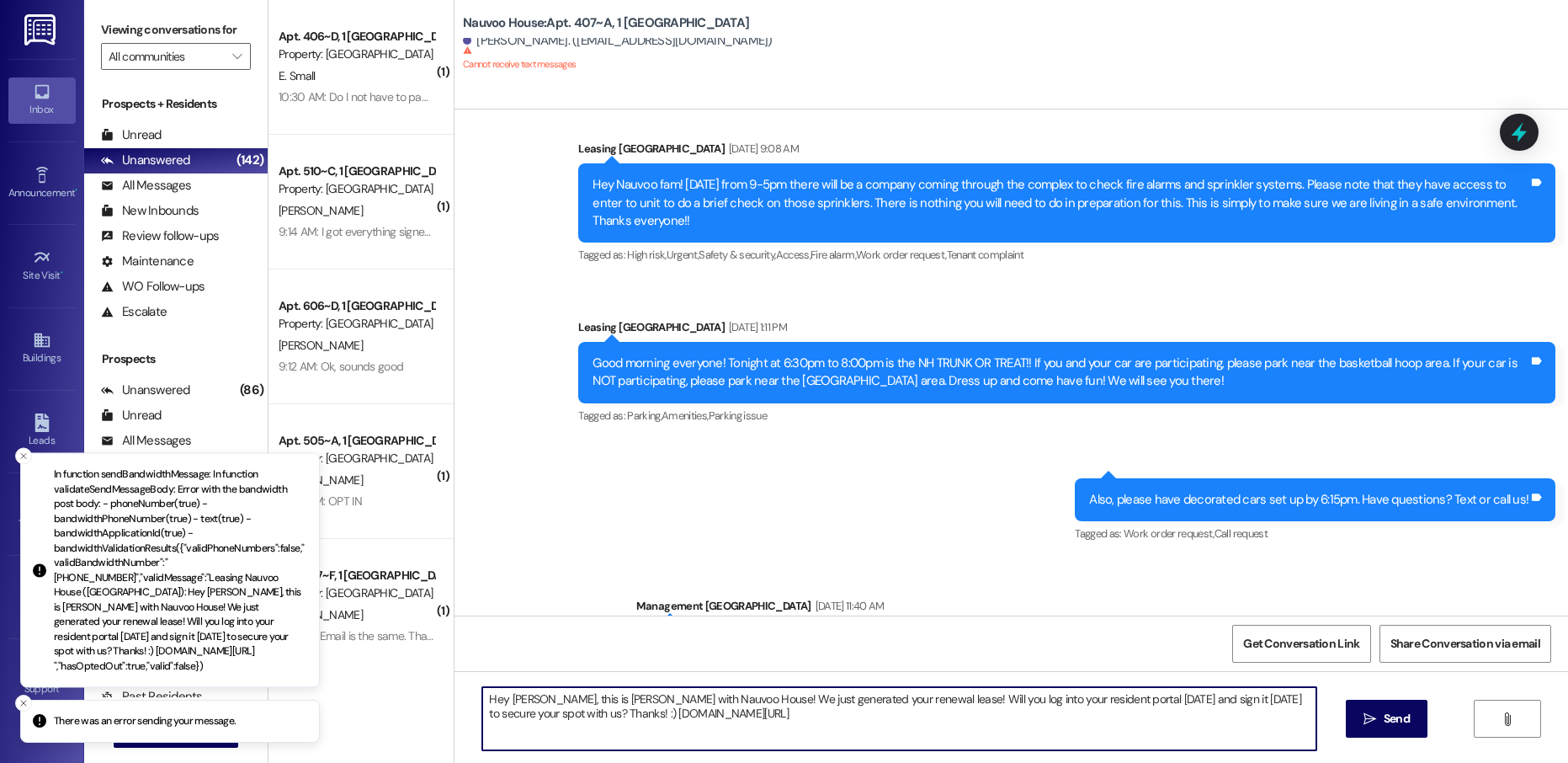
click at [774, 711] on textarea "Hey [PERSON_NAME], this is [PERSON_NAME] with Nauvoo House! We just generated y…" at bounding box center [899, 719] width 833 height 63
drag, startPoint x: 721, startPoint y: 726, endPoint x: 445, endPoint y: 679, distance: 280.0
click at [455, 679] on div "Hey [PERSON_NAME], this is [PERSON_NAME] with Nauvoo House! We just generated y…" at bounding box center [1011, 734] width 1113 height 127
